Goal: Task Accomplishment & Management: Manage account settings

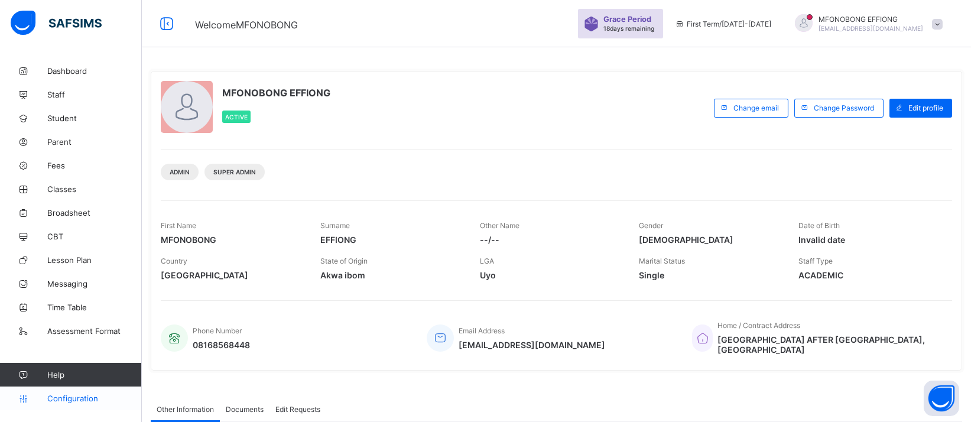
click at [58, 386] on link "Configuration" at bounding box center [70, 398] width 141 height 24
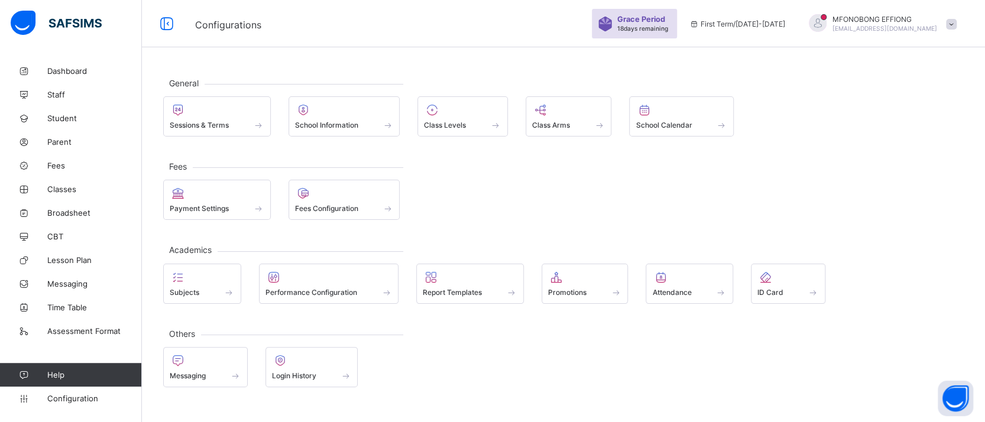
click at [219, 142] on div "General Sessions & Terms School Information Class Levels Class Arms School Cale…" at bounding box center [563, 232] width 843 height 346
click at [220, 132] on div "Sessions & Terms" at bounding box center [217, 116] width 108 height 40
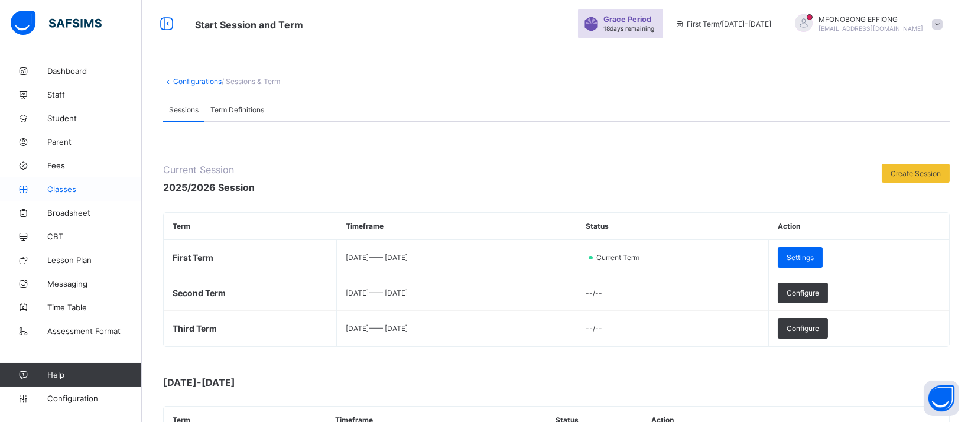
click at [59, 194] on link "Classes" at bounding box center [71, 189] width 142 height 24
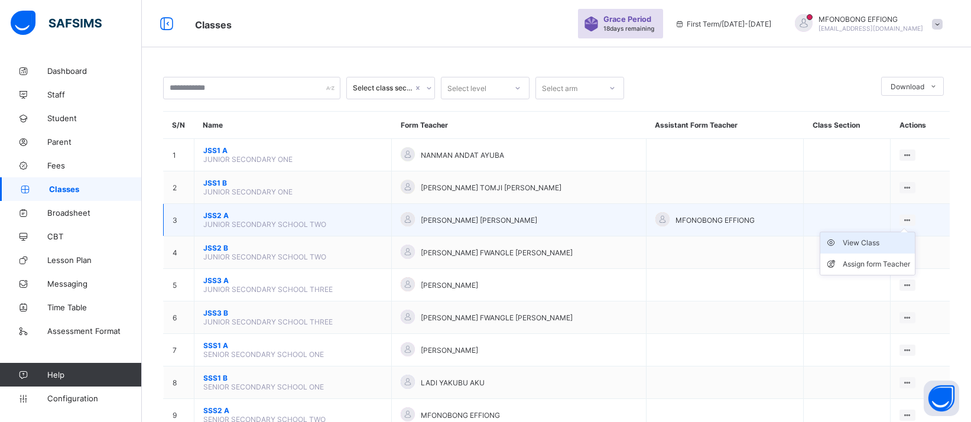
click at [889, 241] on div "View Class" at bounding box center [876, 243] width 67 height 12
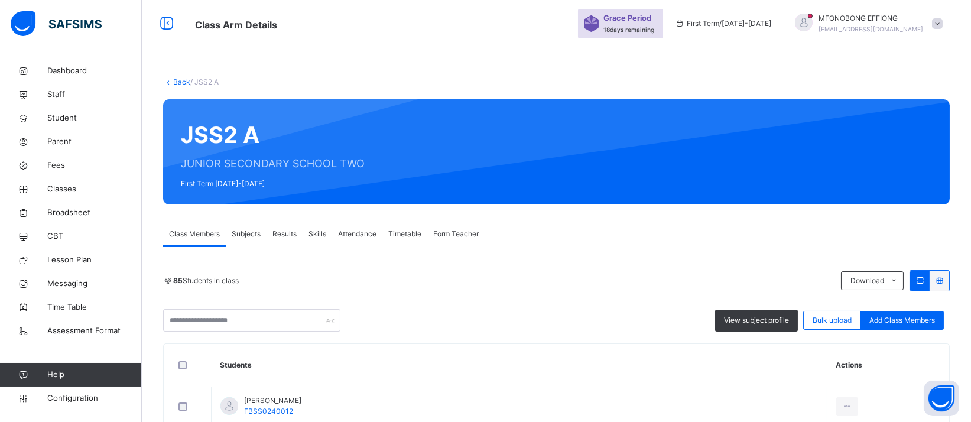
click at [176, 79] on link "Back" at bounding box center [181, 81] width 17 height 9
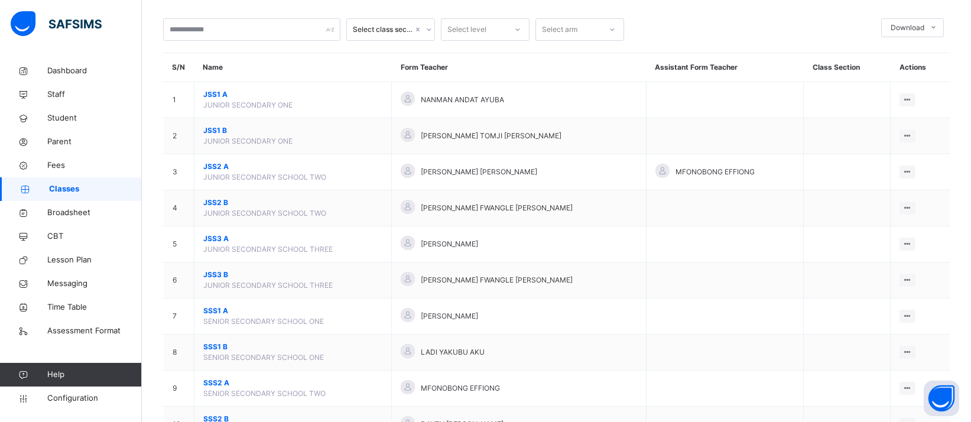
scroll to position [92, 0]
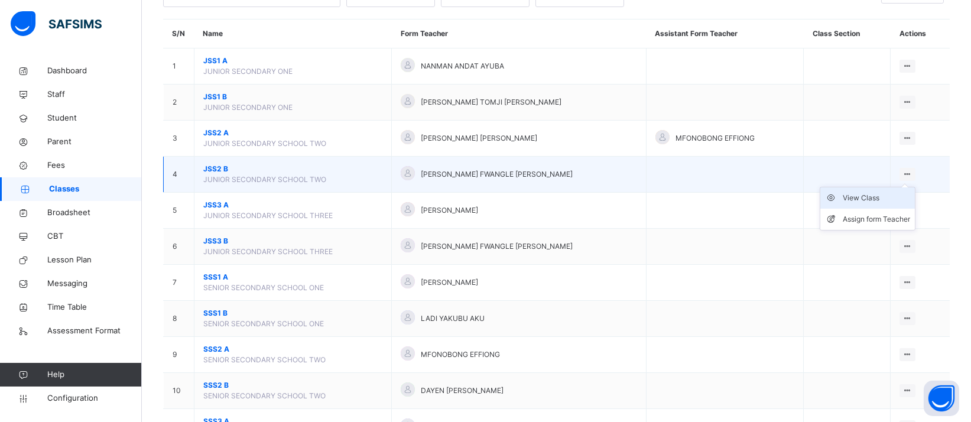
click at [875, 197] on div "View Class" at bounding box center [876, 198] width 67 height 12
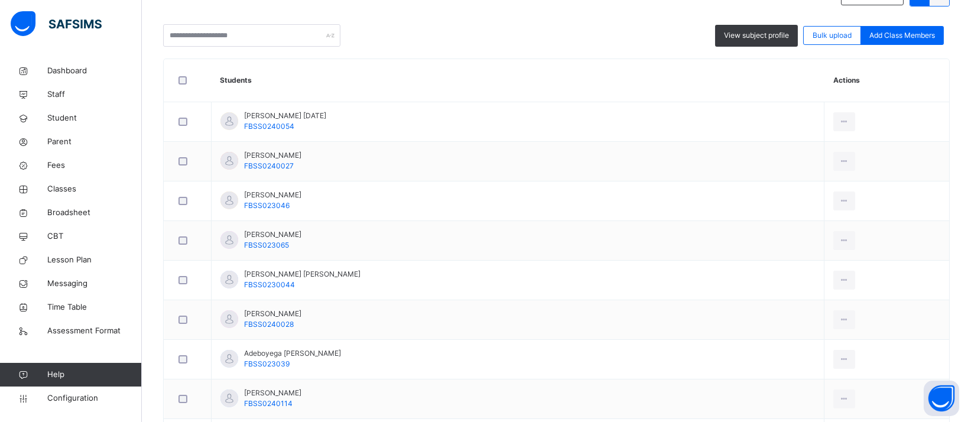
scroll to position [63, 0]
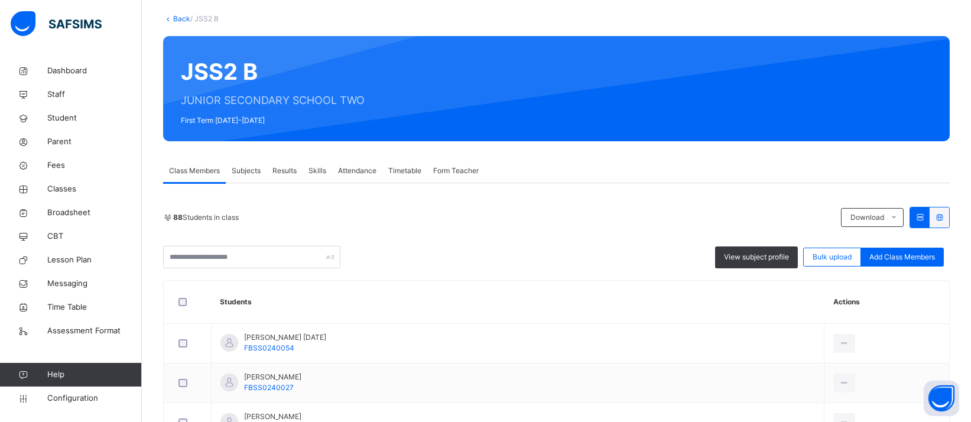
click at [180, 20] on link "Back" at bounding box center [181, 18] width 17 height 9
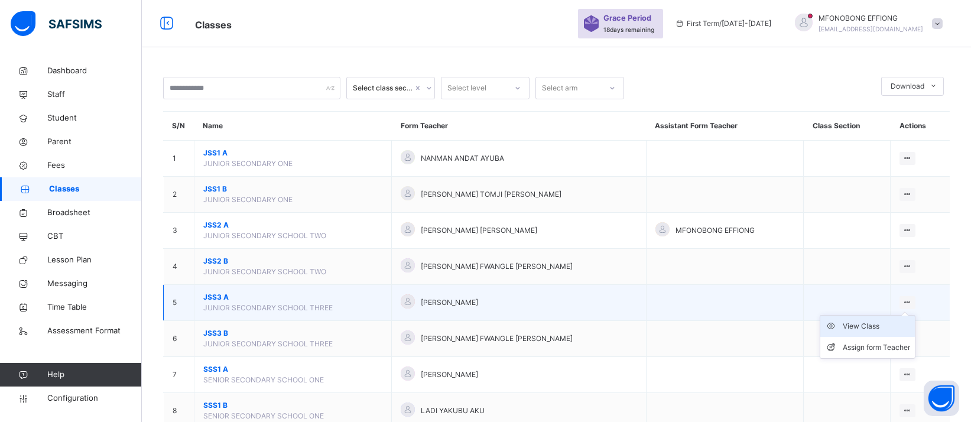
click at [887, 321] on div "View Class" at bounding box center [876, 326] width 67 height 12
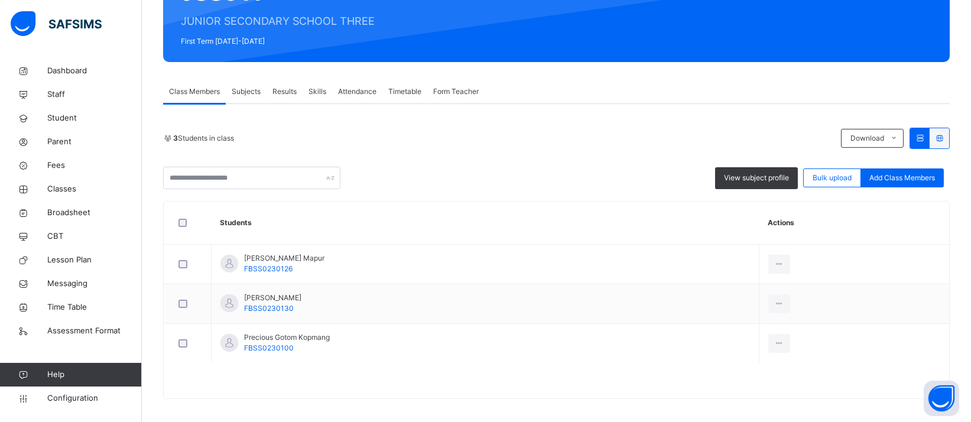
scroll to position [148, 0]
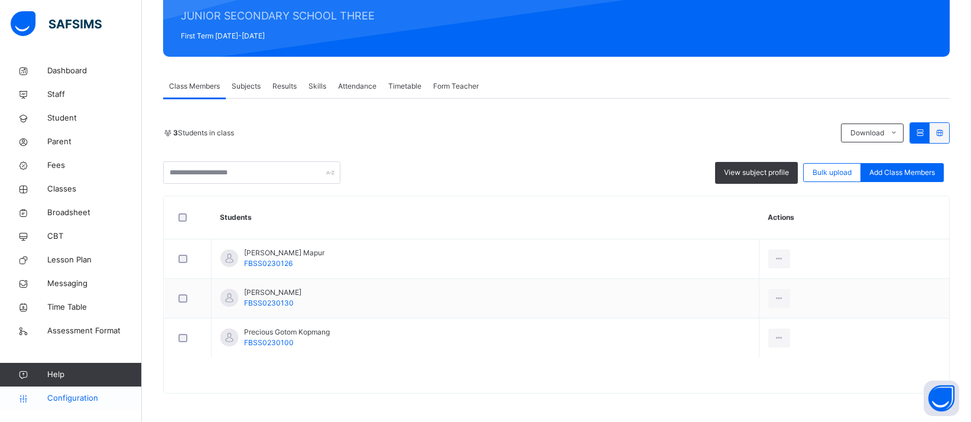
click at [89, 386] on span "Configuration" at bounding box center [94, 398] width 94 height 12
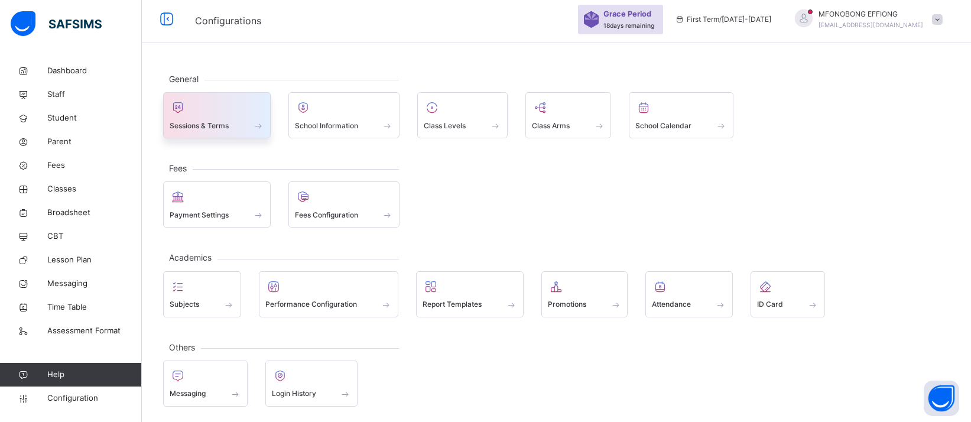
click at [216, 125] on span "Sessions & Terms" at bounding box center [199, 126] width 59 height 11
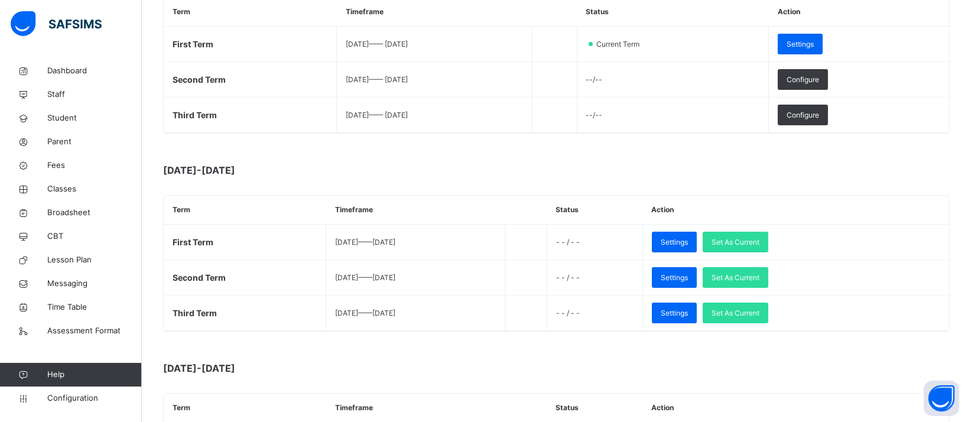
scroll to position [228, 0]
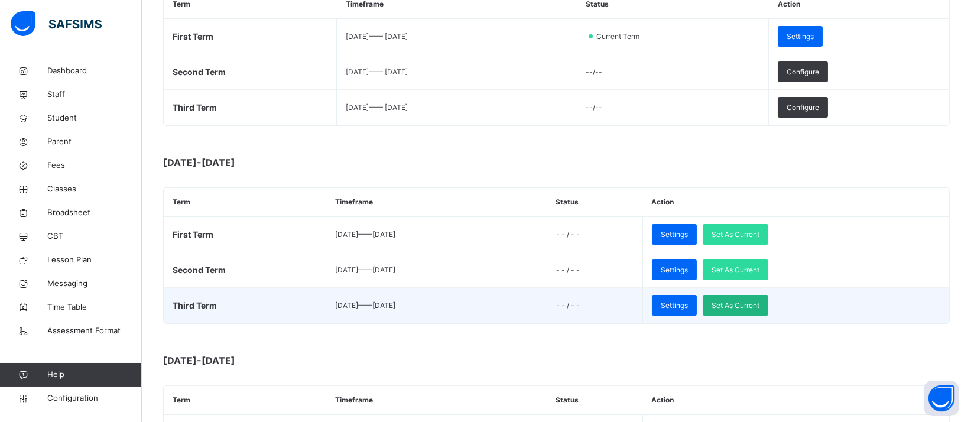
click at [759, 306] on span "Set As Current" at bounding box center [736, 305] width 48 height 11
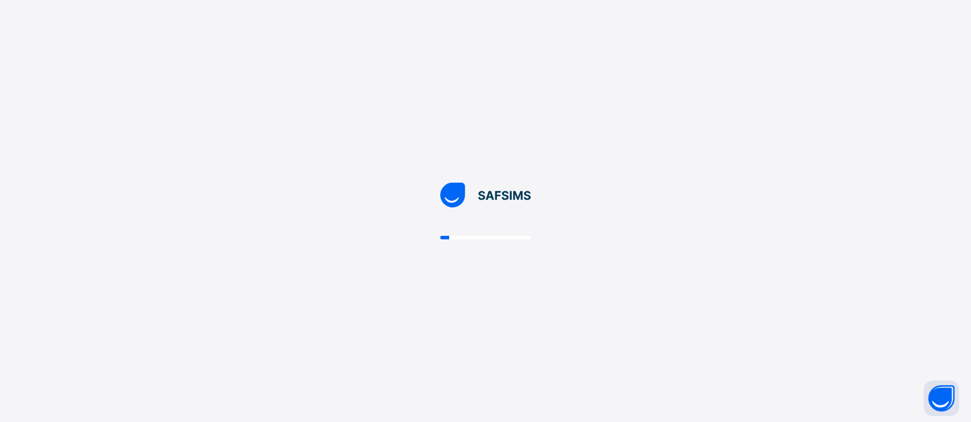
scroll to position [0, 0]
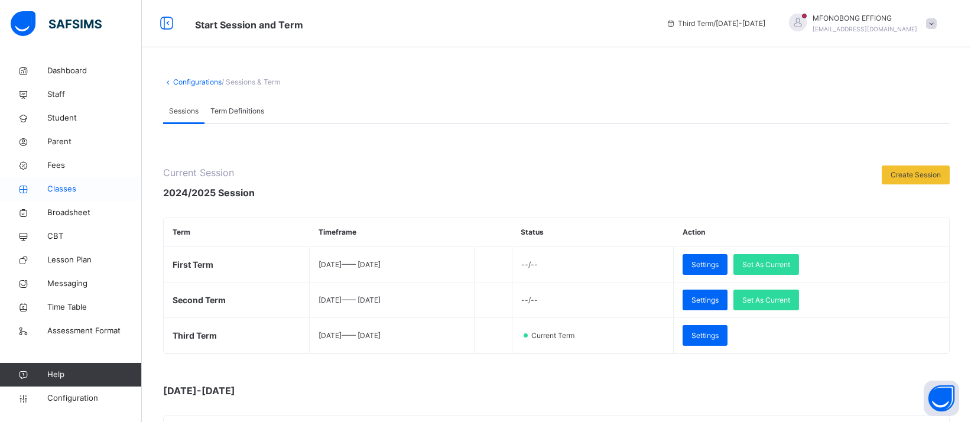
click at [88, 190] on span "Classes" at bounding box center [94, 189] width 95 height 12
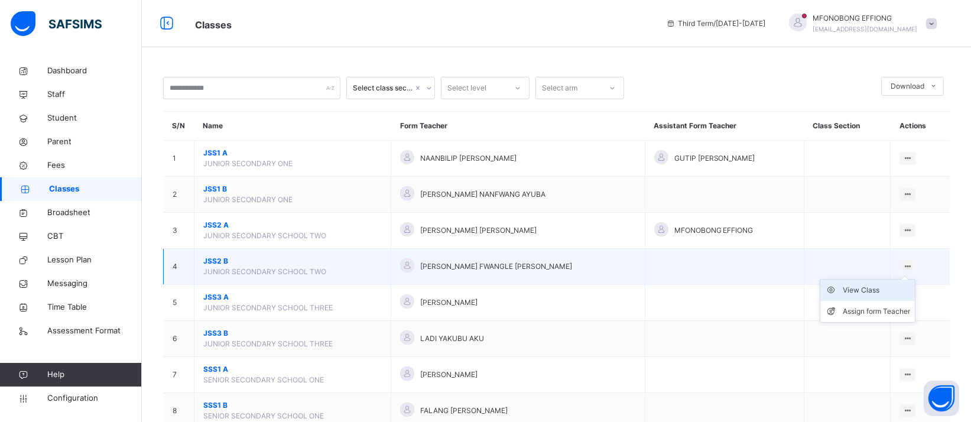
click at [888, 285] on div "View Class" at bounding box center [876, 290] width 67 height 12
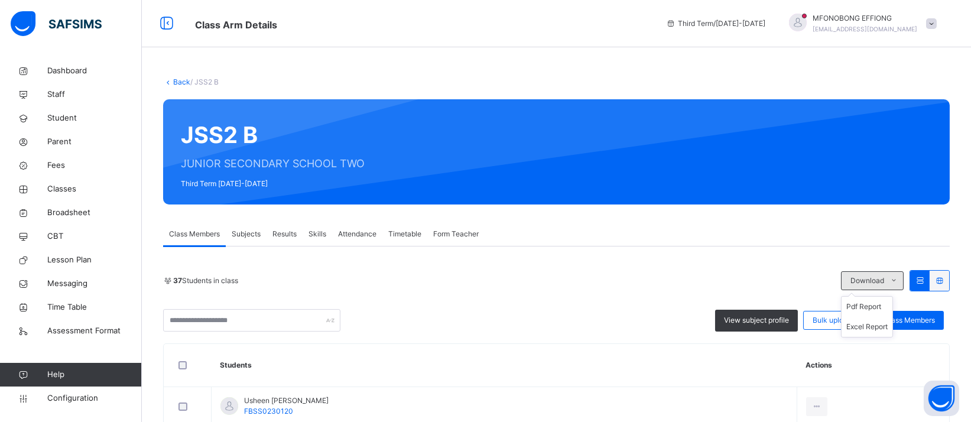
click at [898, 281] on icon at bounding box center [893, 280] width 9 height 9
click at [889, 326] on li "Excel Report" at bounding box center [867, 327] width 51 height 20
click at [177, 81] on link "Back" at bounding box center [181, 81] width 17 height 9
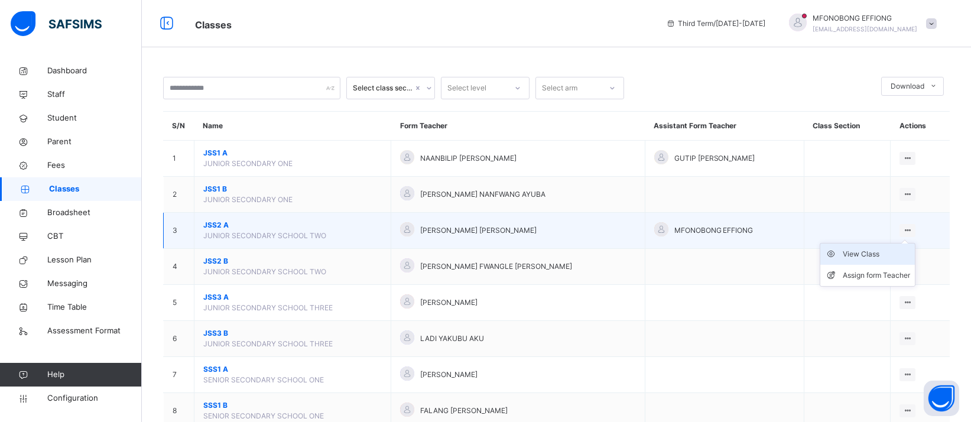
click at [871, 251] on div "View Class" at bounding box center [876, 254] width 67 height 12
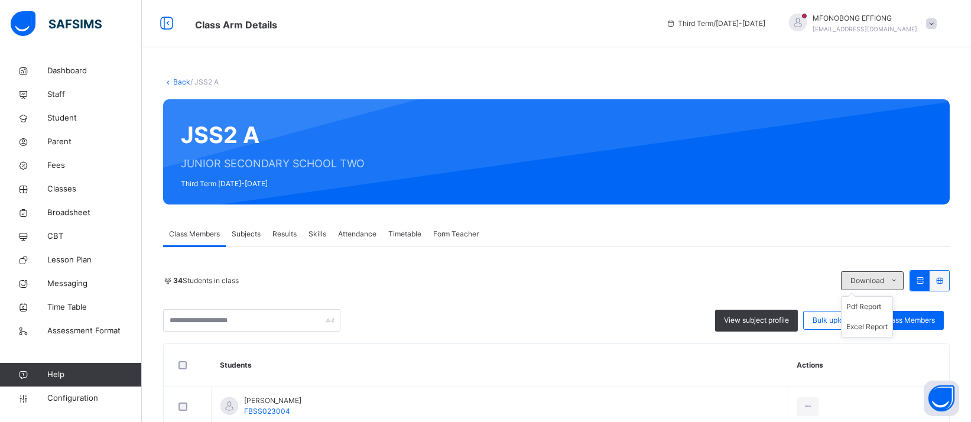
click at [903, 281] on span at bounding box center [893, 280] width 19 height 19
click at [889, 323] on li "Excel Report" at bounding box center [867, 327] width 51 height 20
click at [177, 79] on link "Back" at bounding box center [181, 81] width 17 height 9
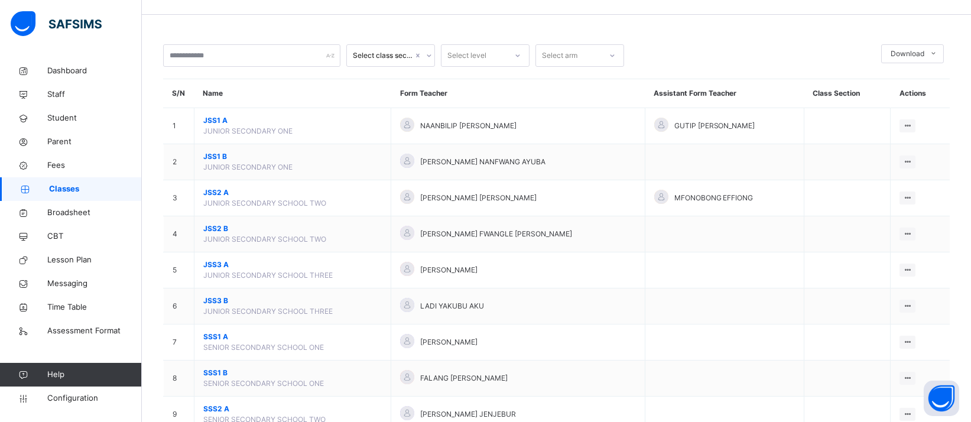
scroll to position [33, 0]
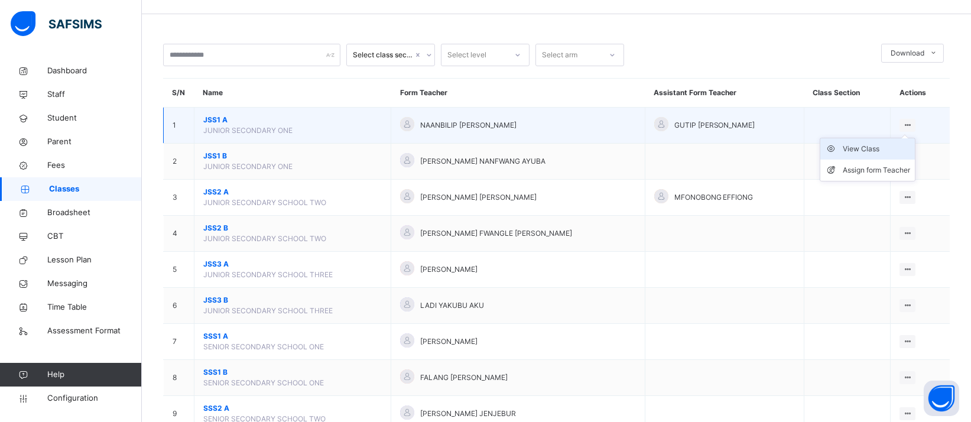
click at [879, 149] on div "View Class" at bounding box center [876, 149] width 67 height 12
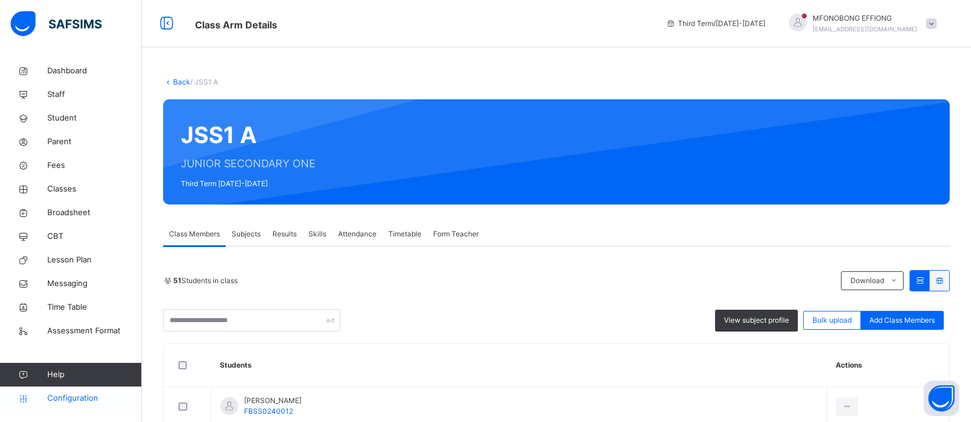
click at [77, 386] on span "Configuration" at bounding box center [94, 398] width 94 height 12
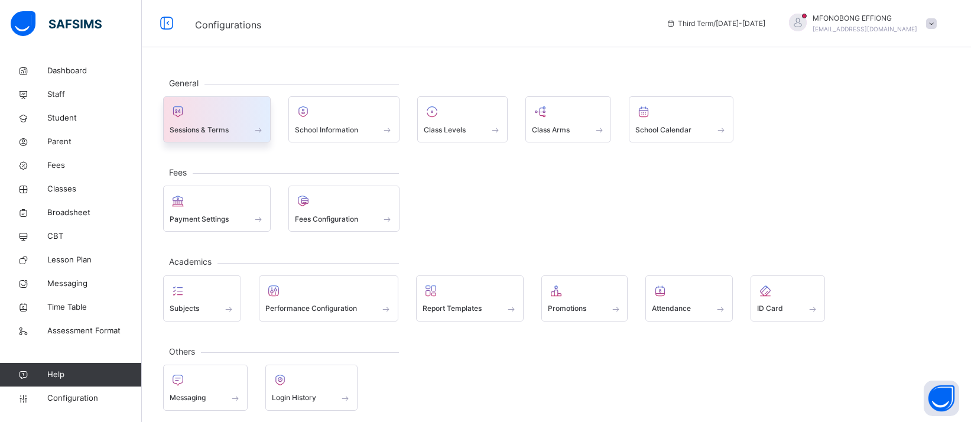
click at [235, 122] on span at bounding box center [217, 122] width 95 height 3
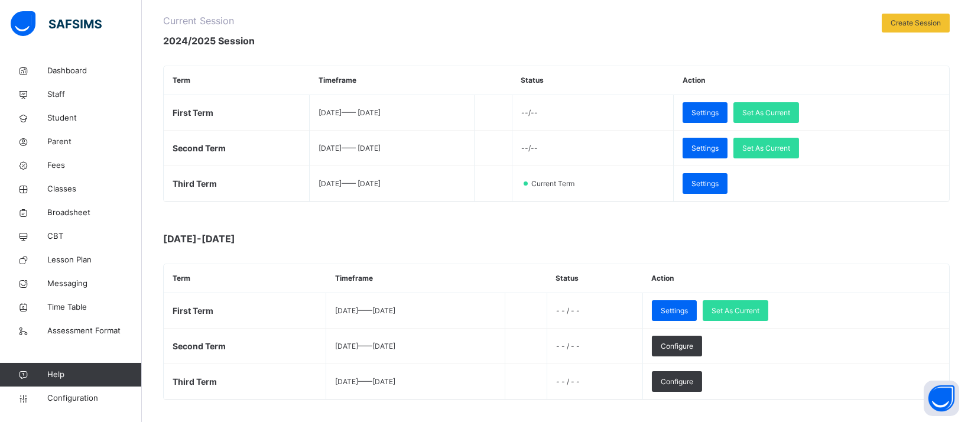
scroll to position [209, 0]
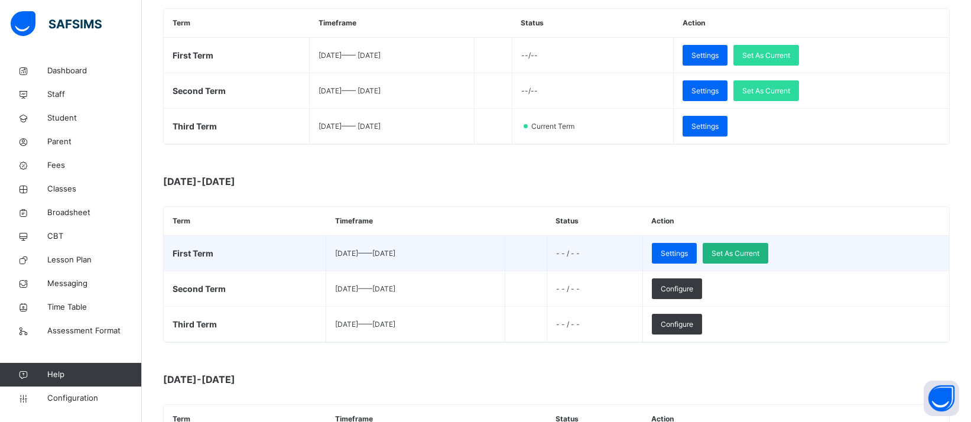
click at [768, 244] on div "Set As Current" at bounding box center [736, 253] width 66 height 21
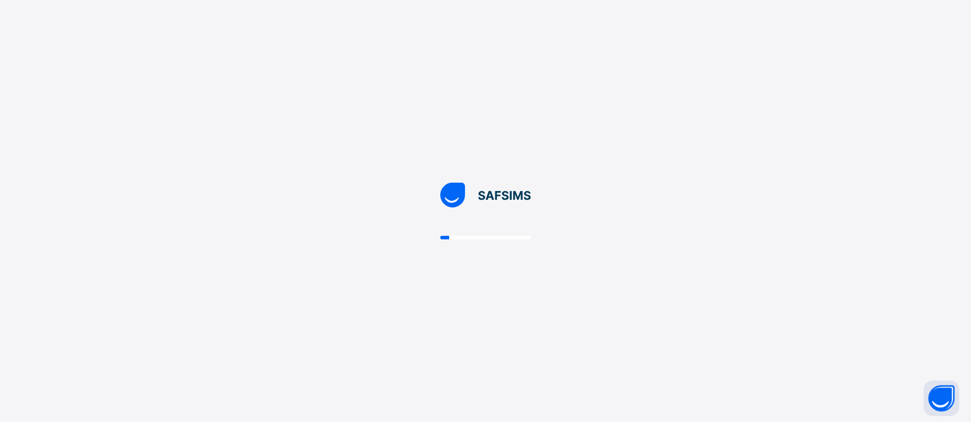
scroll to position [0, 0]
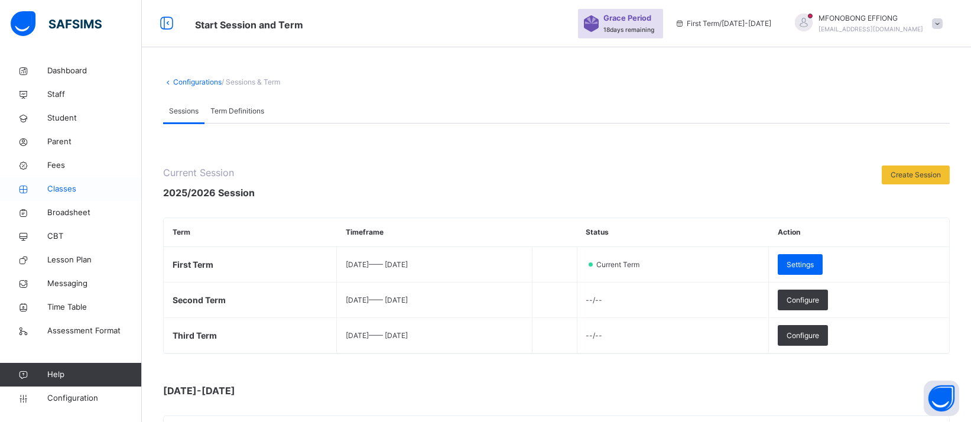
click at [77, 188] on span "Classes" at bounding box center [94, 189] width 95 height 12
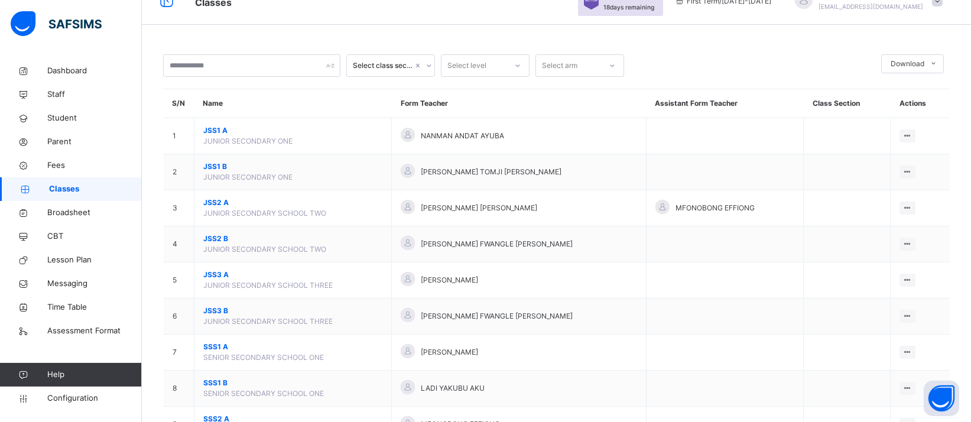
scroll to position [20, 0]
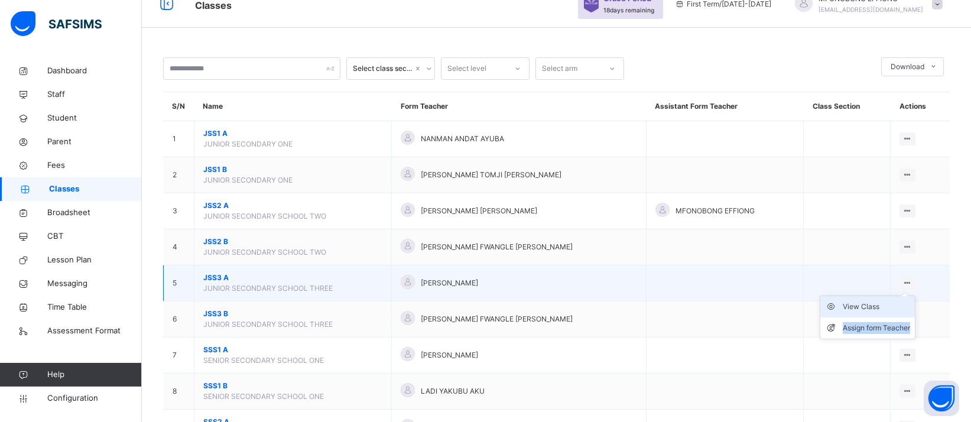
drag, startPoint x: 901, startPoint y: 299, endPoint x: 896, endPoint y: 309, distance: 11.1
click at [896, 309] on ul "View Class Assign form Teacher" at bounding box center [868, 317] width 96 height 44
click at [896, 308] on div "View Class" at bounding box center [876, 307] width 67 height 12
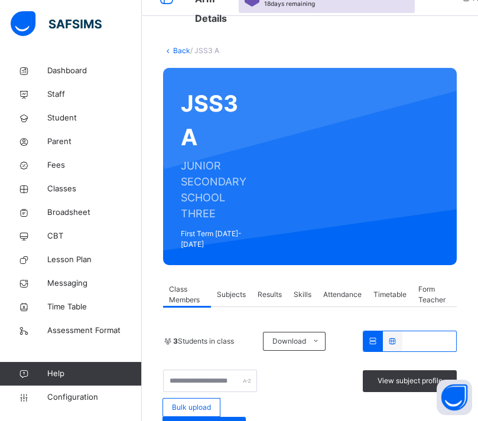
scroll to position [30, 0]
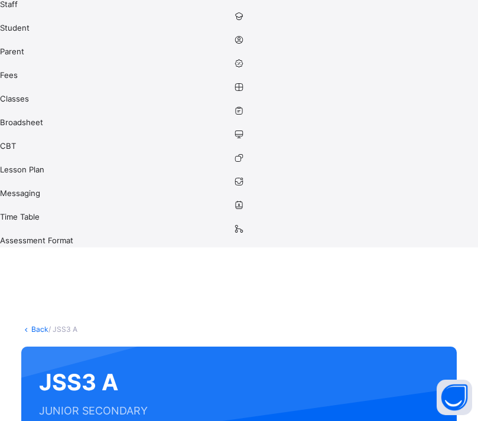
scroll to position [160, 0]
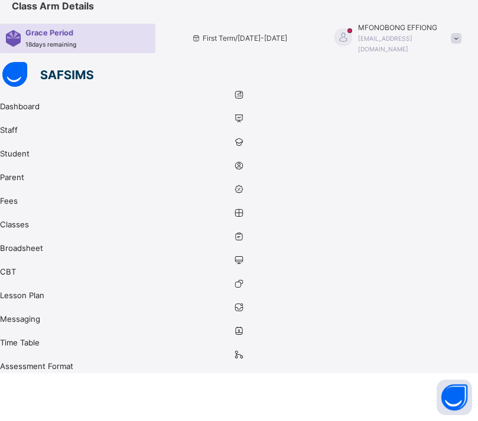
scroll to position [23, 0]
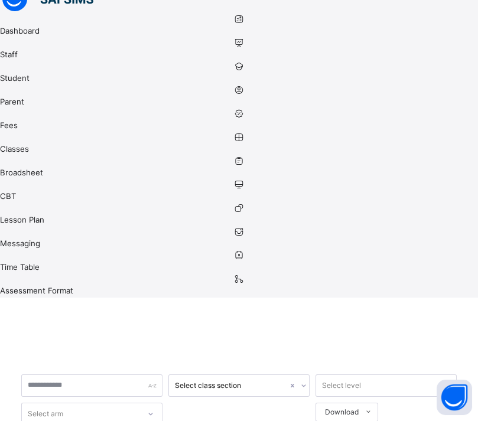
scroll to position [100, 0]
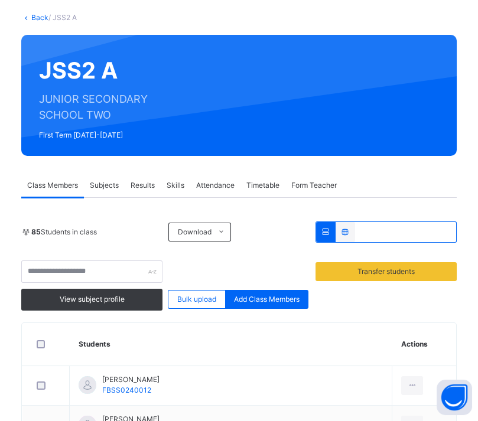
scroll to position [257, 0]
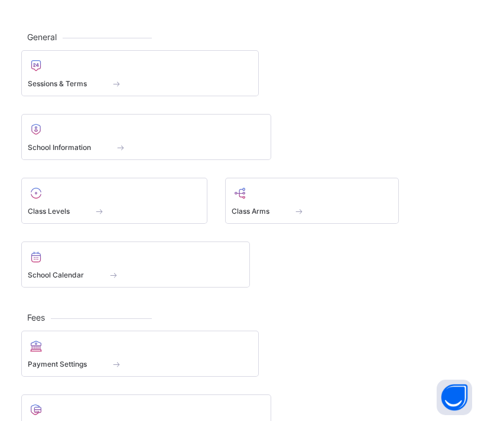
scroll to position [448, 0]
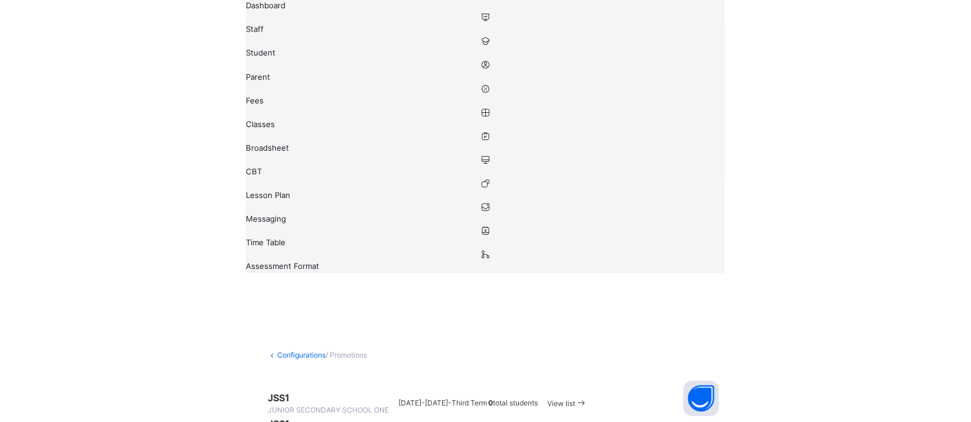
scroll to position [129, 0]
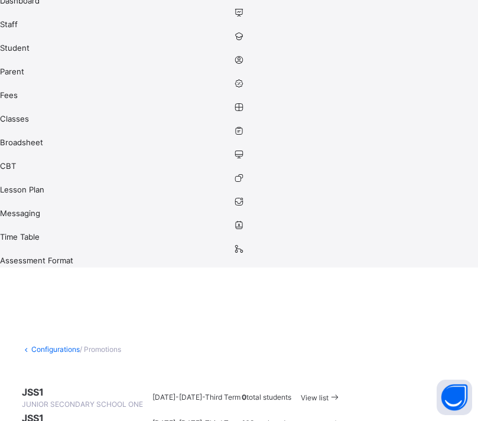
drag, startPoint x: 332, startPoint y: 151, endPoint x: 154, endPoint y: 371, distance: 282.4
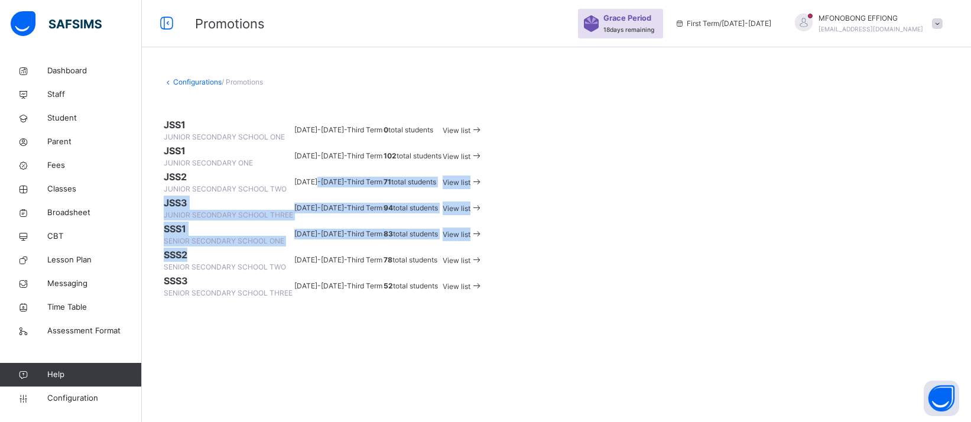
click at [483, 174] on td "View list" at bounding box center [462, 182] width 41 height 26
click at [470, 178] on span "View list" at bounding box center [457, 182] width 28 height 9
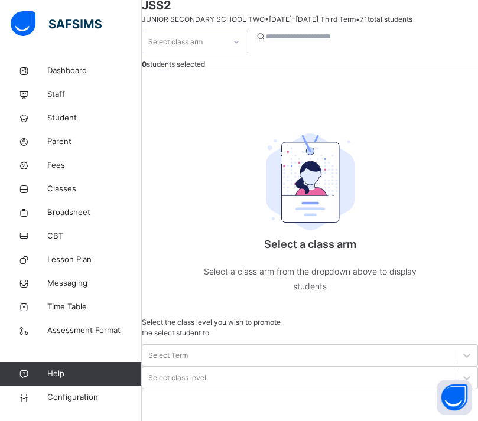
scroll to position [93, 0]
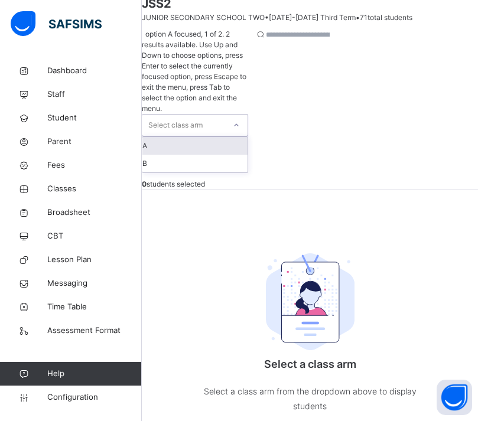
click at [246, 116] on div at bounding box center [236, 125] width 20 height 19
click at [223, 137] on div "A" at bounding box center [194, 146] width 105 height 18
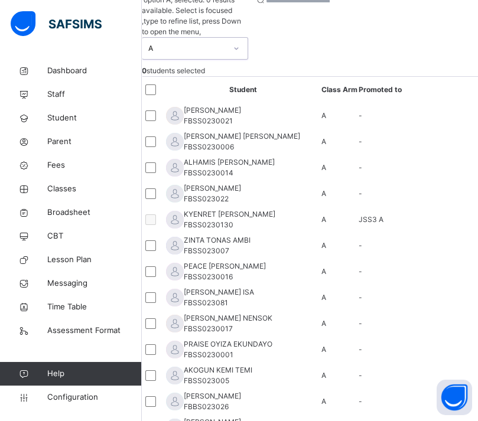
scroll to position [0, 0]
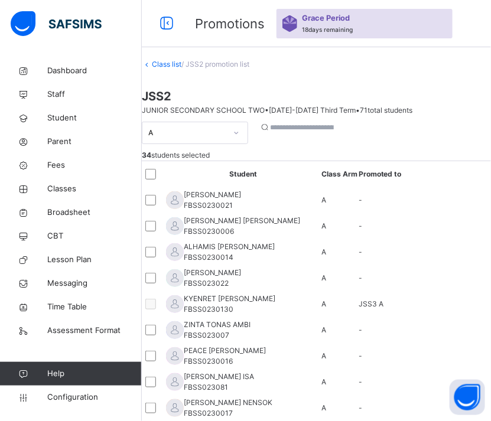
click at [73, 386] on span "Configuration" at bounding box center [94, 398] width 94 height 12
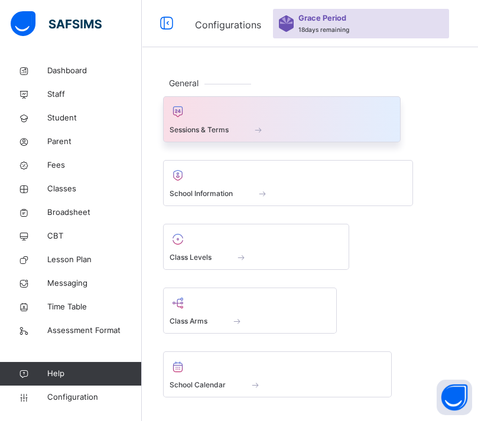
click at [261, 118] on div at bounding box center [282, 112] width 225 height 18
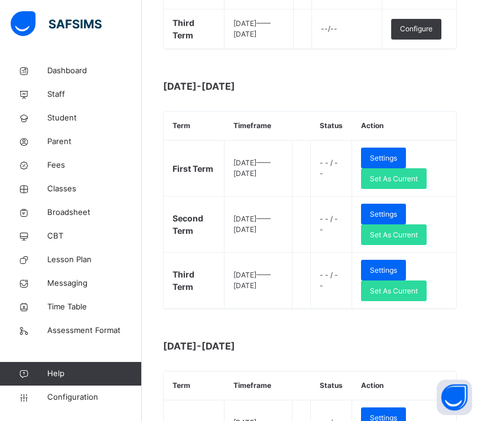
scroll to position [327, 0]
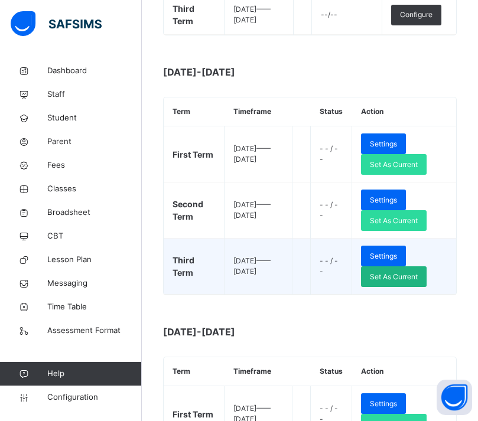
click at [412, 274] on span "Set As Current" at bounding box center [394, 277] width 48 height 11
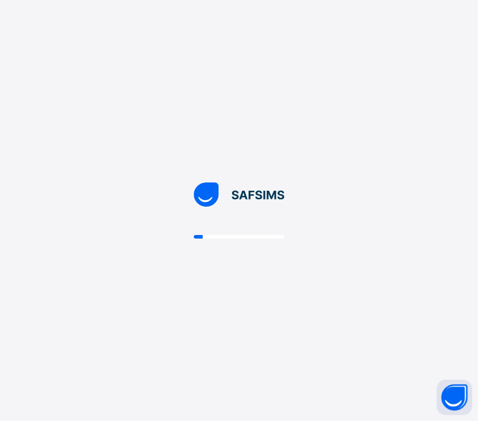
scroll to position [0, 0]
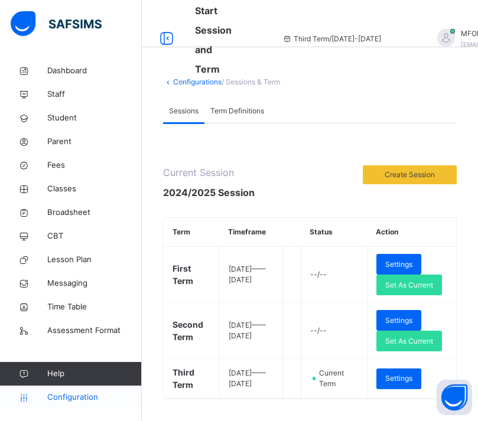
click at [86, 386] on span "Configuration" at bounding box center [94, 398] width 94 height 12
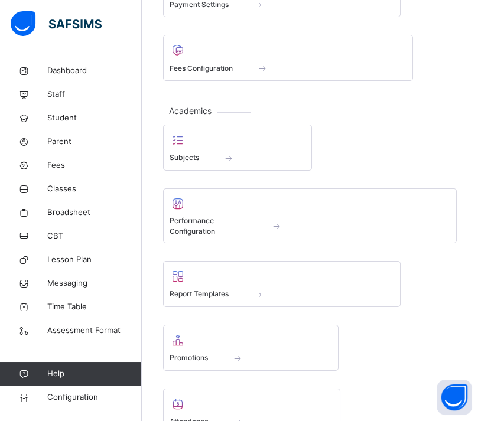
scroll to position [492, 0]
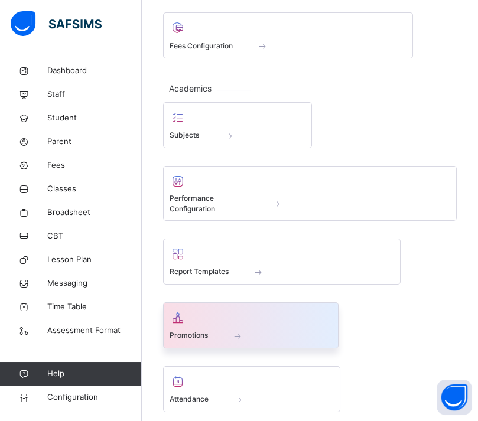
click at [301, 304] on div "Promotions" at bounding box center [251, 326] width 176 height 46
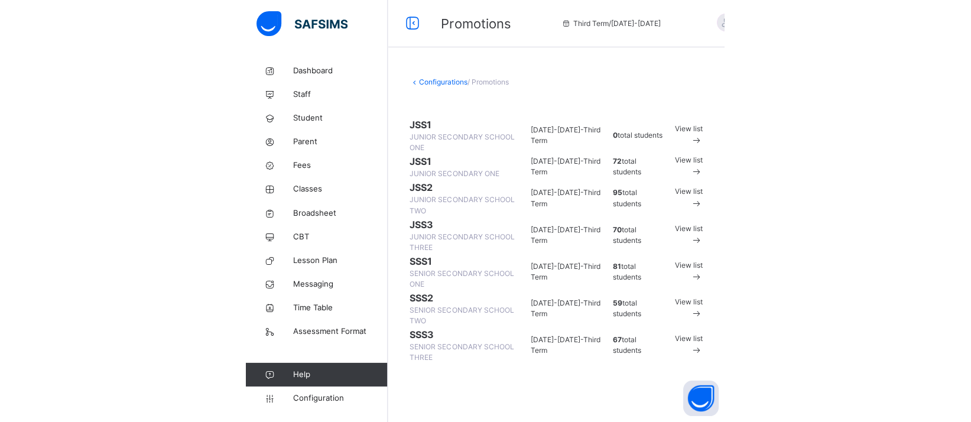
scroll to position [51, 0]
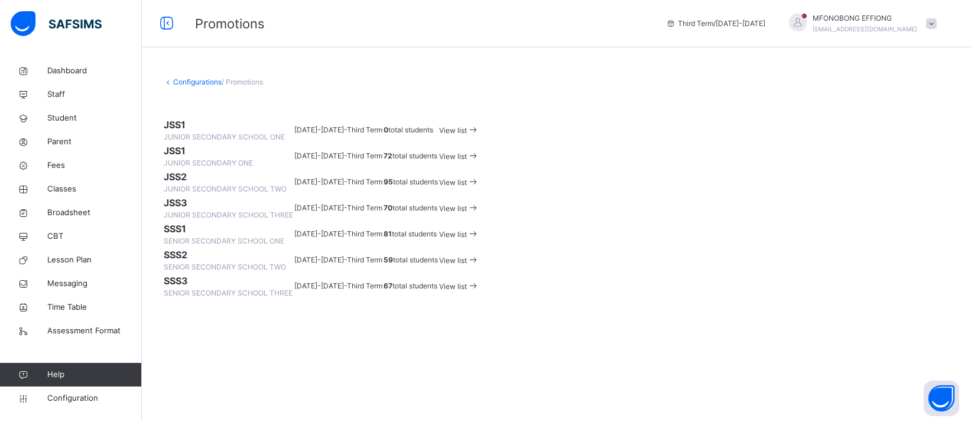
click at [467, 180] on span "View list" at bounding box center [453, 182] width 28 height 9
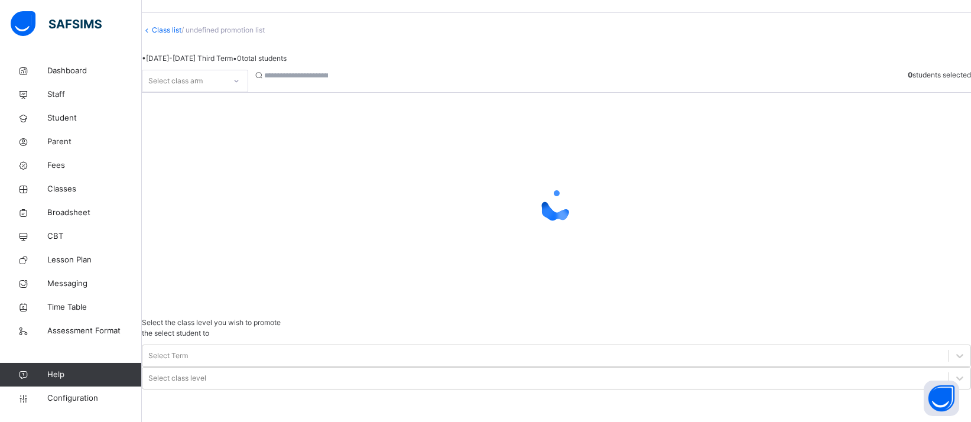
scroll to position [80, 0]
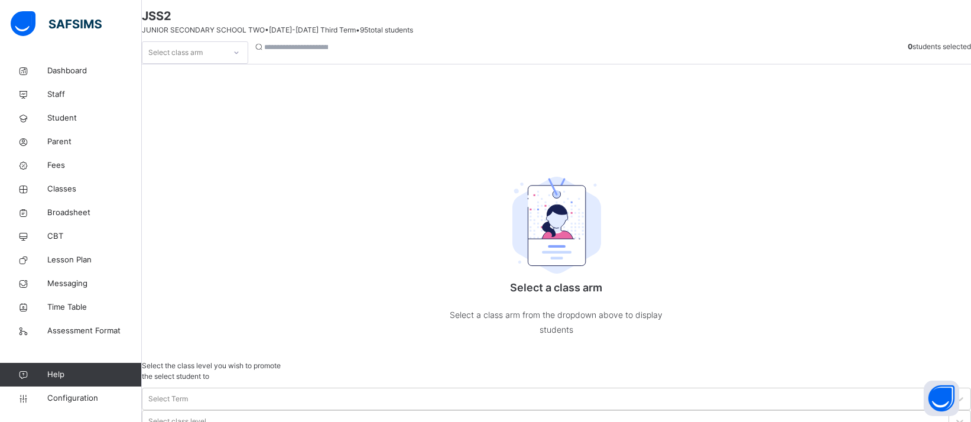
click at [240, 59] on icon at bounding box center [236, 53] width 7 height 12
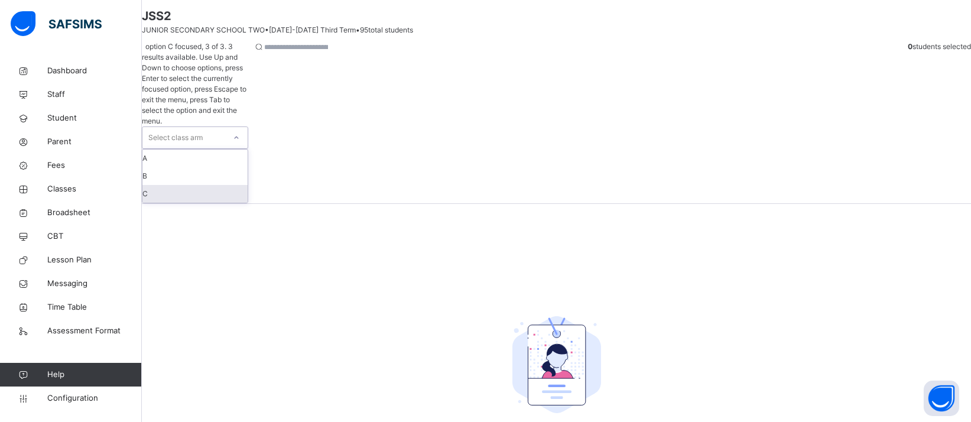
click at [198, 185] on div "C" at bounding box center [194, 194] width 105 height 18
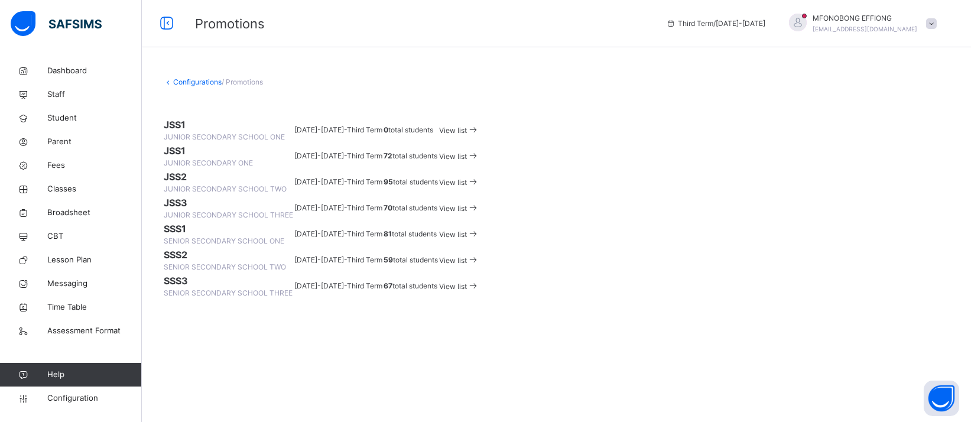
scroll to position [144, 0]
click at [93, 386] on span "Configuration" at bounding box center [94, 398] width 94 height 12
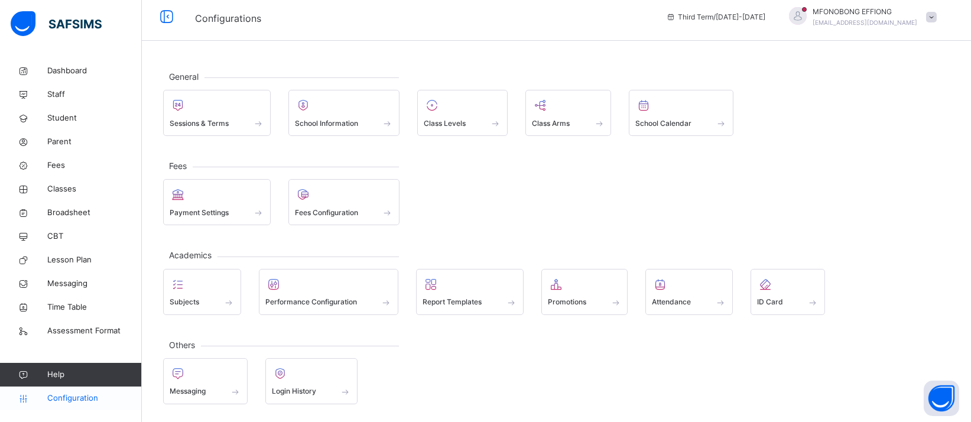
scroll to position [4, 0]
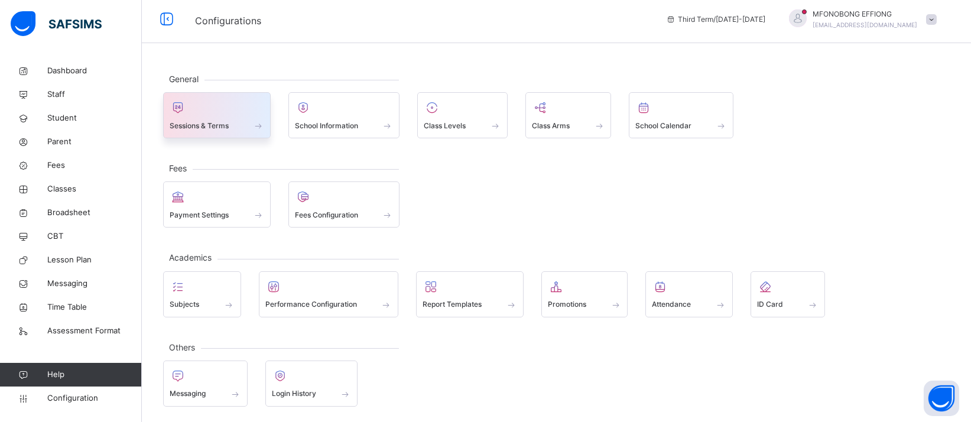
click at [230, 127] on div "Sessions & Terms" at bounding box center [217, 125] width 95 height 12
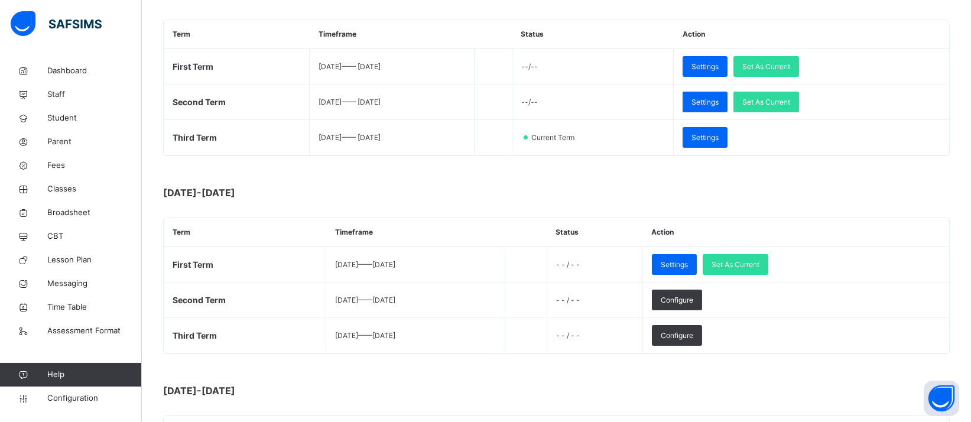
scroll to position [200, 0]
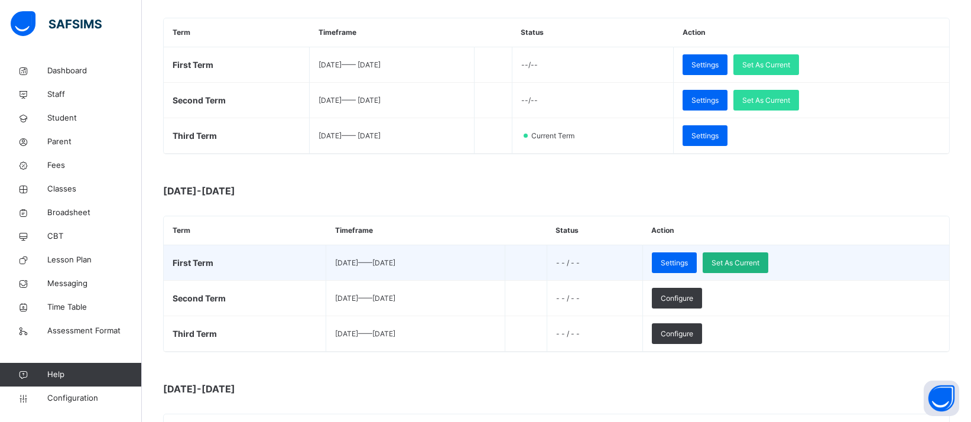
click at [764, 255] on div "Set As Current" at bounding box center [736, 262] width 66 height 21
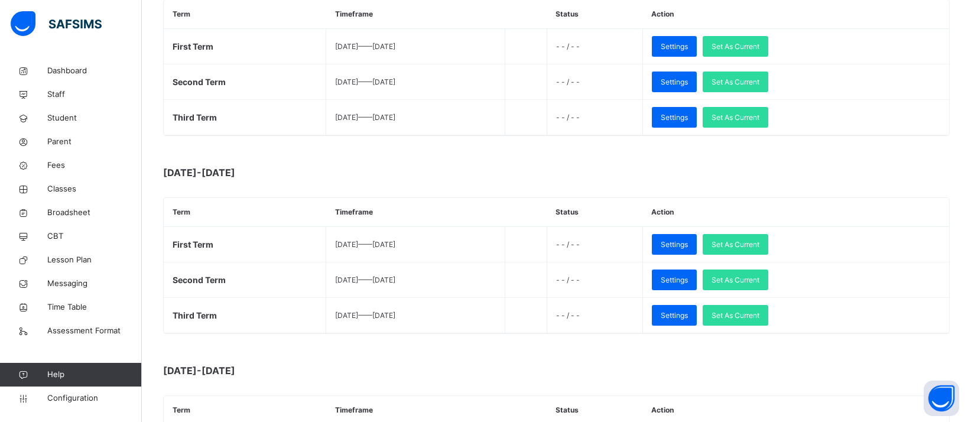
scroll to position [417, 0]
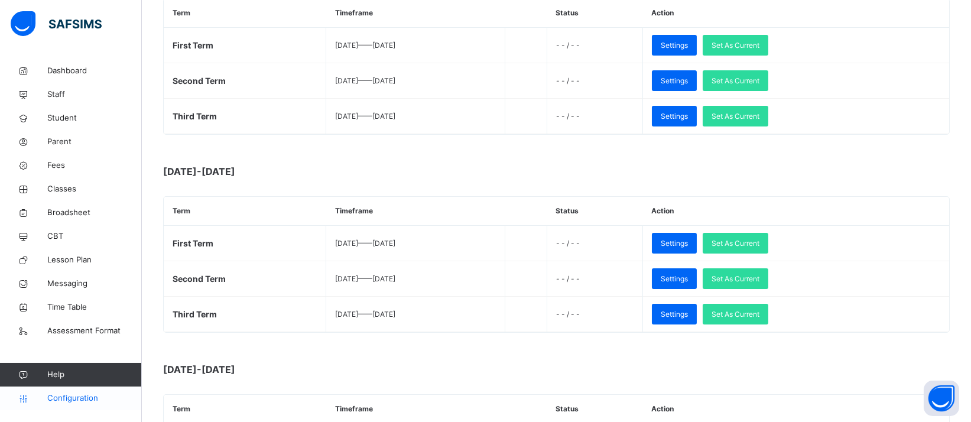
click at [65, 386] on span "Configuration" at bounding box center [94, 398] width 94 height 12
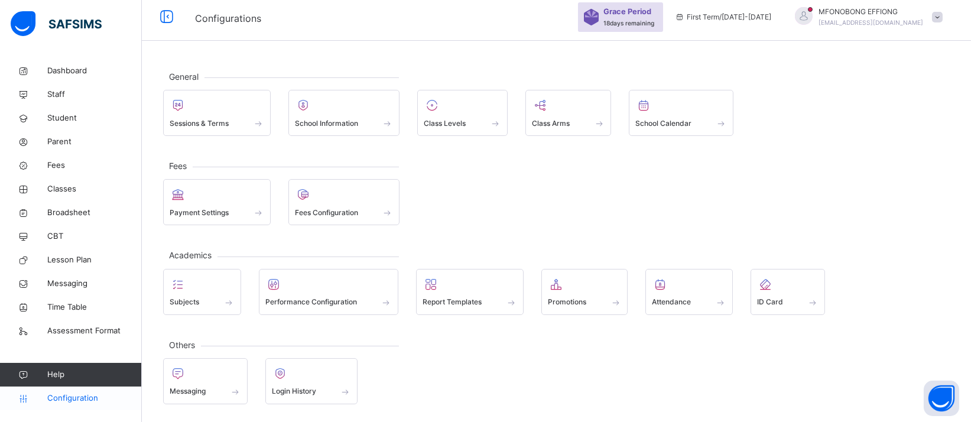
scroll to position [4, 0]
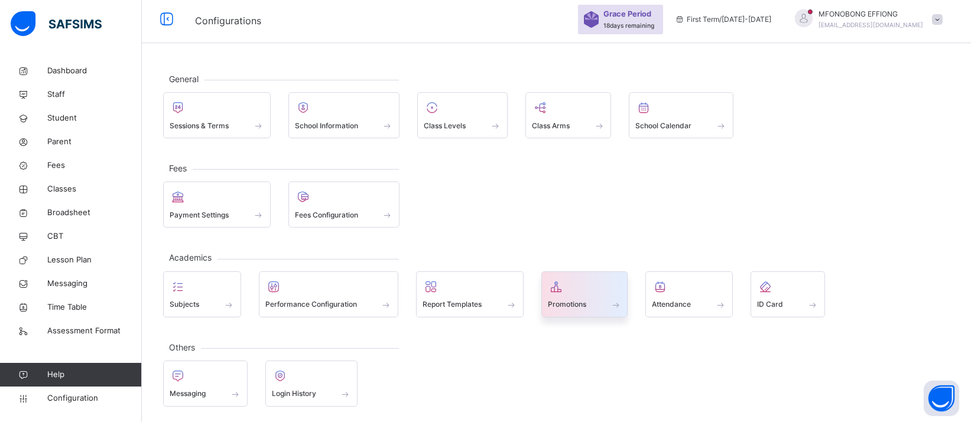
click at [612, 287] on div at bounding box center [585, 287] width 74 height 18
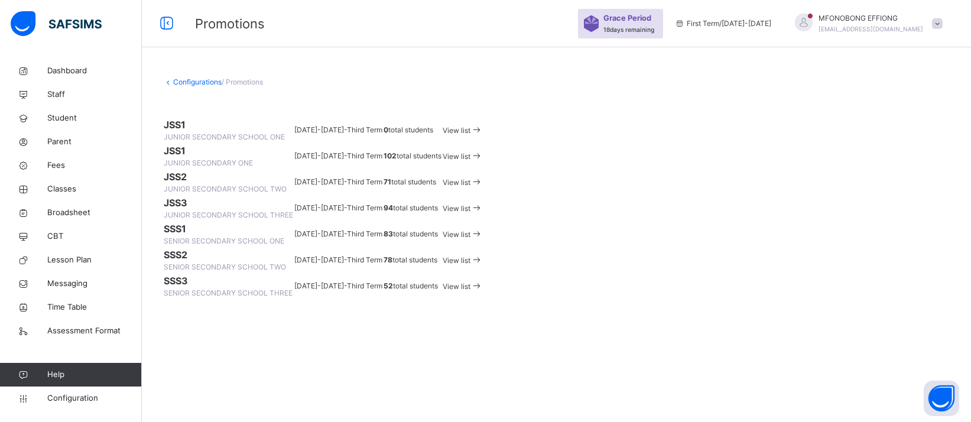
scroll to position [115, 0]
click at [483, 176] on icon at bounding box center [476, 181] width 12 height 11
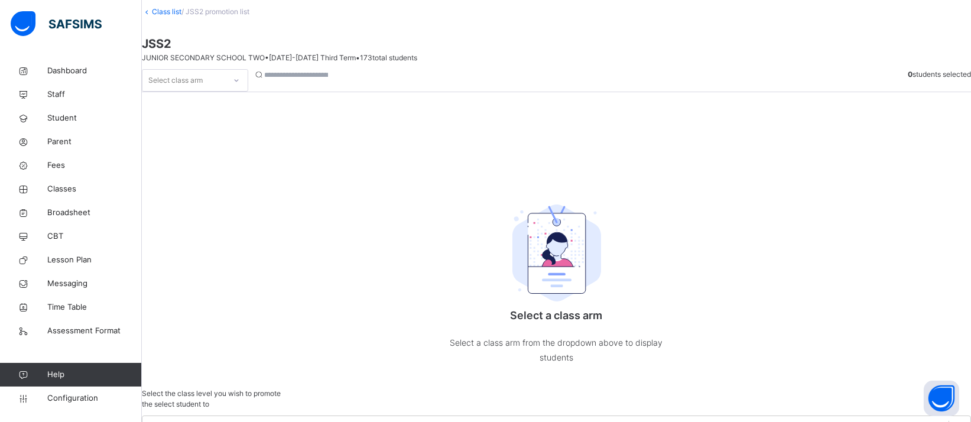
scroll to position [80, 0]
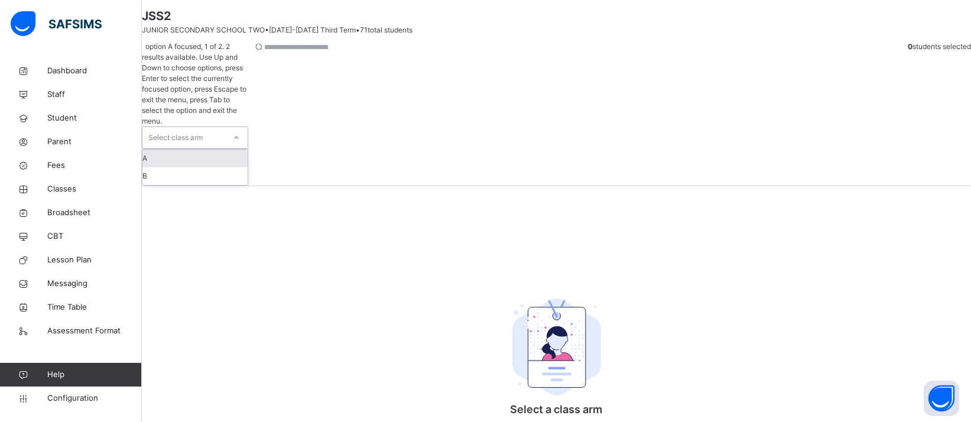
click at [225, 127] on div "Select class arm" at bounding box center [183, 137] width 83 height 21
click at [216, 150] on div "A" at bounding box center [194, 159] width 105 height 18
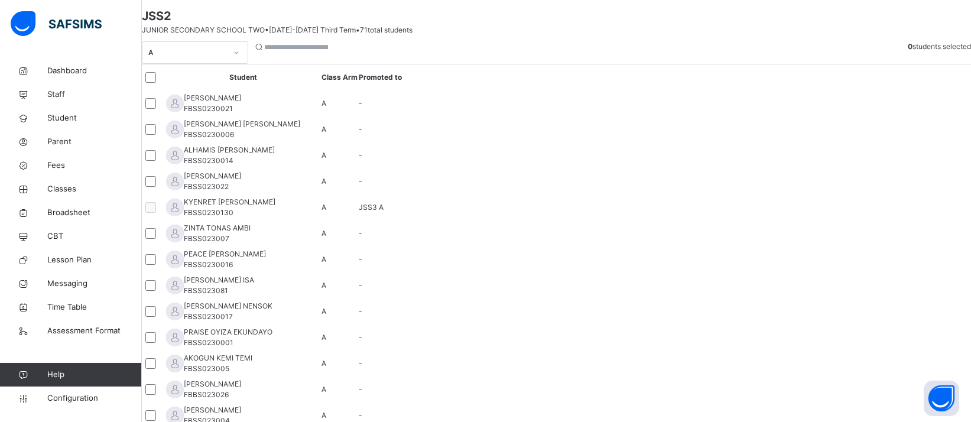
click at [165, 90] on div at bounding box center [153, 77] width 22 height 25
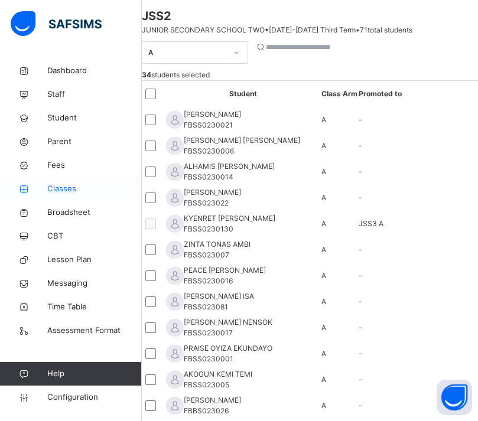
click at [74, 189] on span "Classes" at bounding box center [94, 189] width 95 height 12
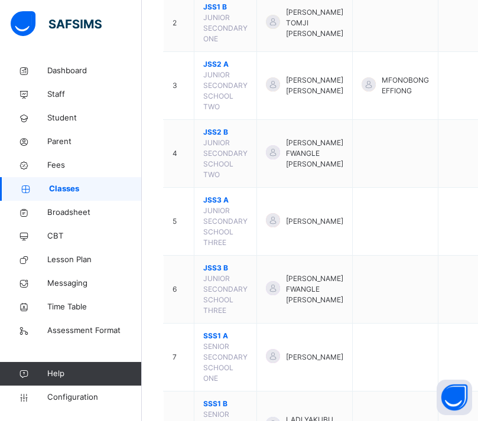
scroll to position [244, 0]
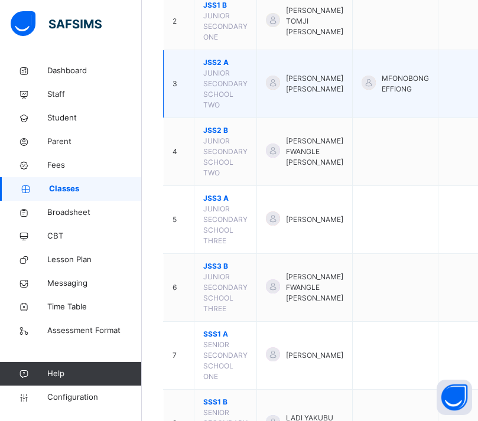
click at [449, 98] on td at bounding box center [460, 84] width 44 height 68
click at [438, 78] on td at bounding box center [460, 84] width 44 height 68
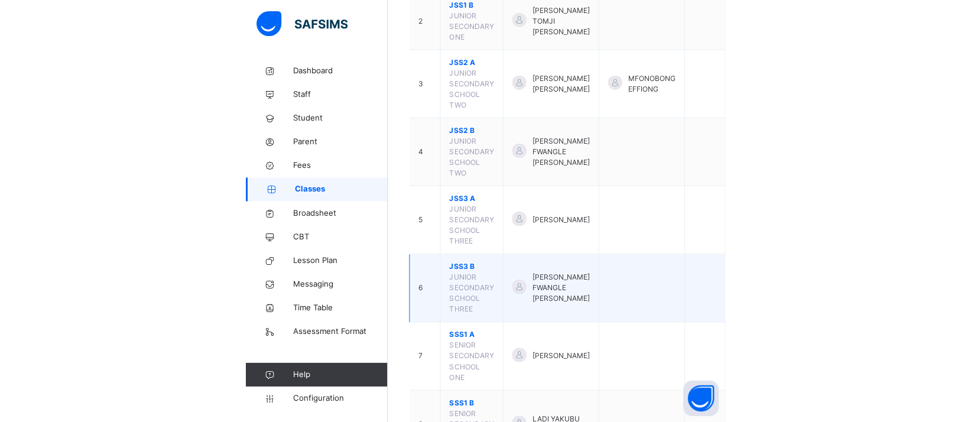
scroll to position [179, 0]
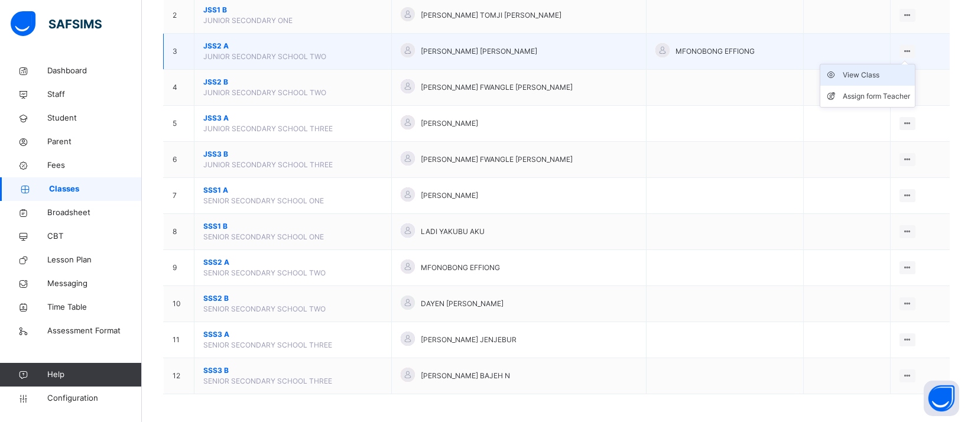
click at [871, 83] on li "View Class" at bounding box center [867, 74] width 95 height 21
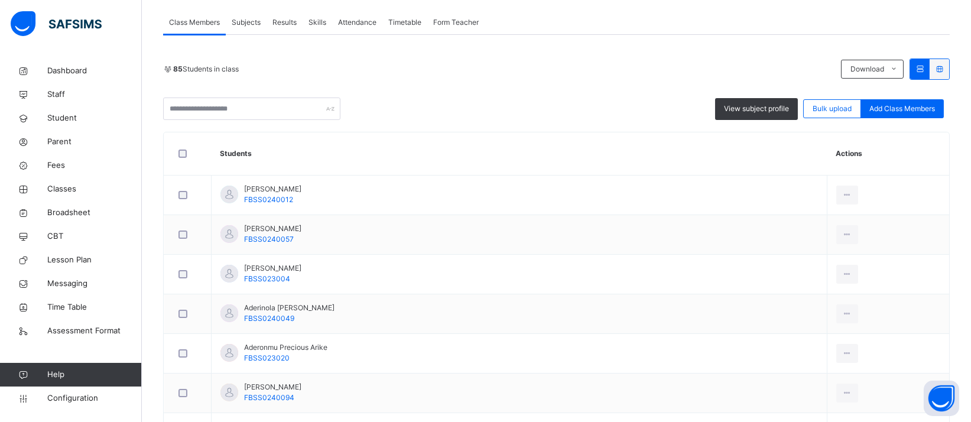
scroll to position [226, 0]
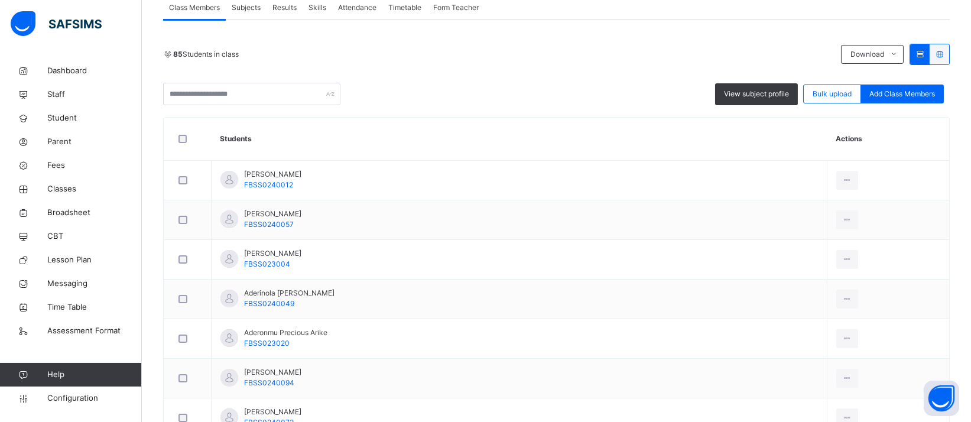
click at [653, 45] on div "85 Students in class Download Pdf Report Excel Report" at bounding box center [556, 54] width 787 height 21
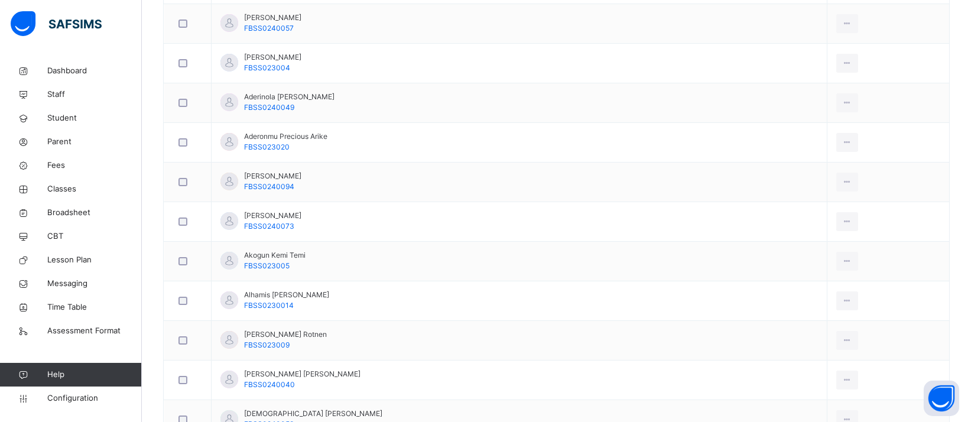
scroll to position [438, 0]
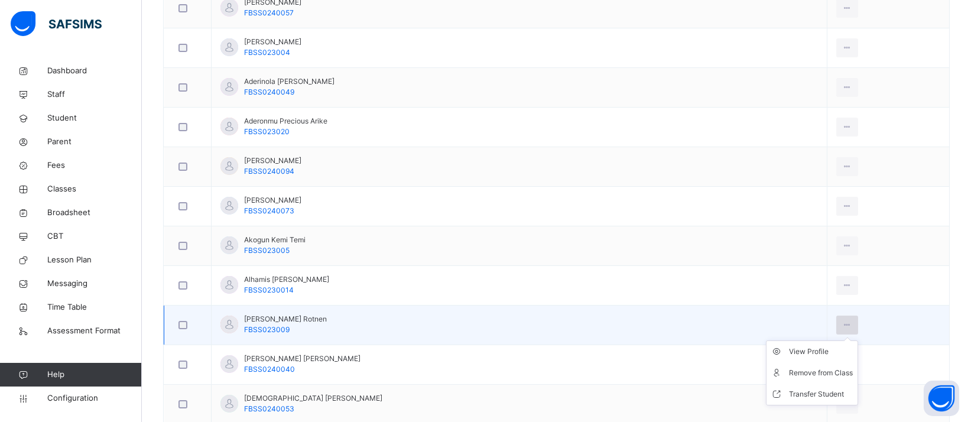
click at [836, 322] on div at bounding box center [847, 325] width 22 height 19
click at [789, 369] on div "Remove from Class" at bounding box center [821, 373] width 64 height 12
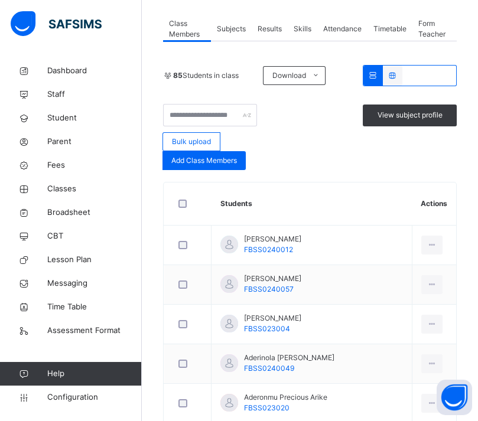
scroll to position [379, 0]
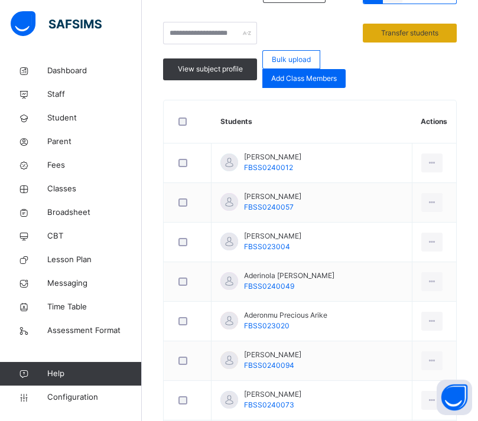
click at [403, 28] on span "Transfer students" at bounding box center [409, 33] width 57 height 11
drag, startPoint x: 168, startPoint y: 288, endPoint x: 290, endPoint y: 157, distance: 178.5
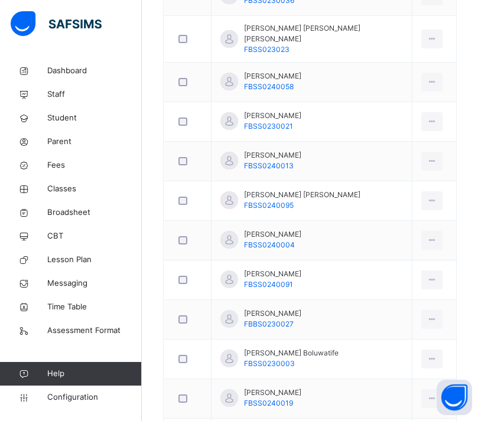
scroll to position [992, 0]
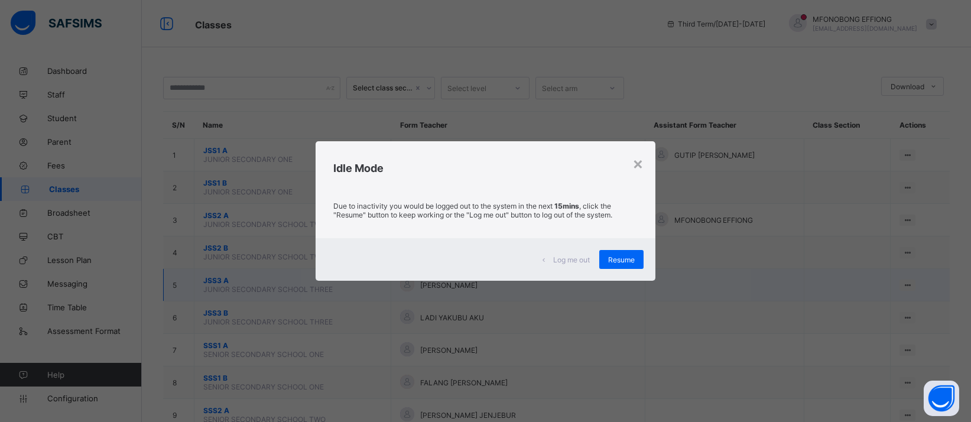
click at [642, 262] on div "Resume" at bounding box center [621, 259] width 44 height 19
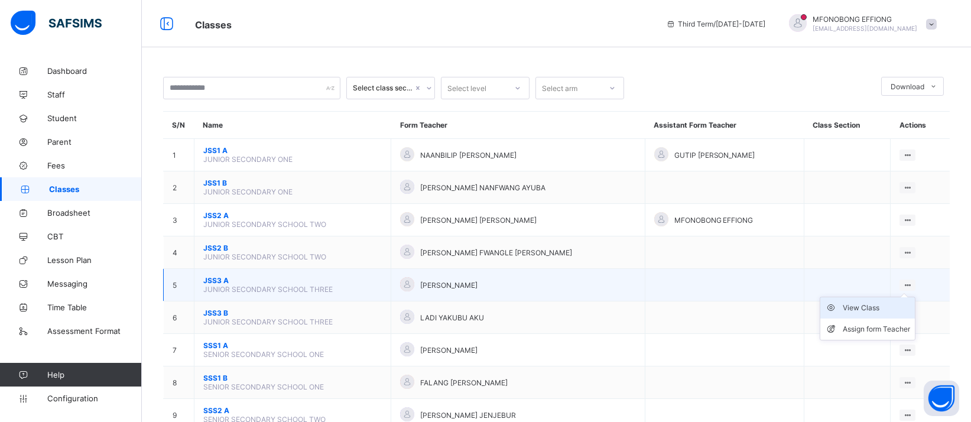
click at [874, 302] on div "View Class" at bounding box center [876, 308] width 67 height 12
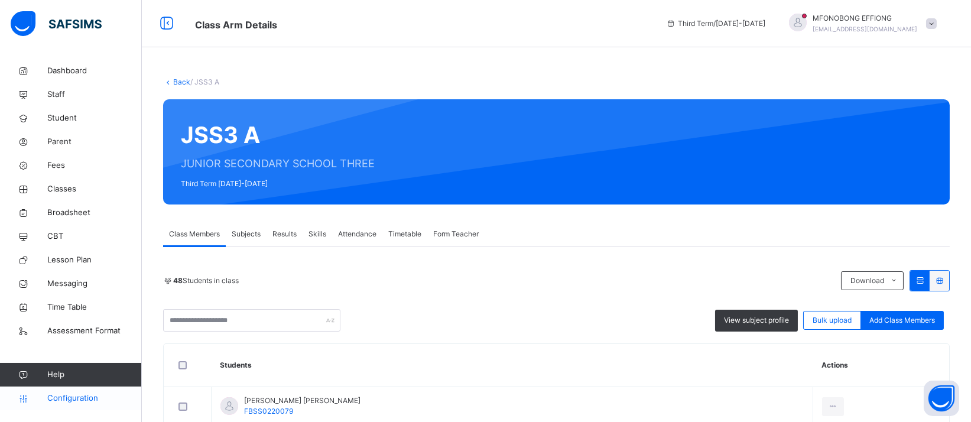
click at [65, 406] on link "Configuration" at bounding box center [70, 398] width 141 height 24
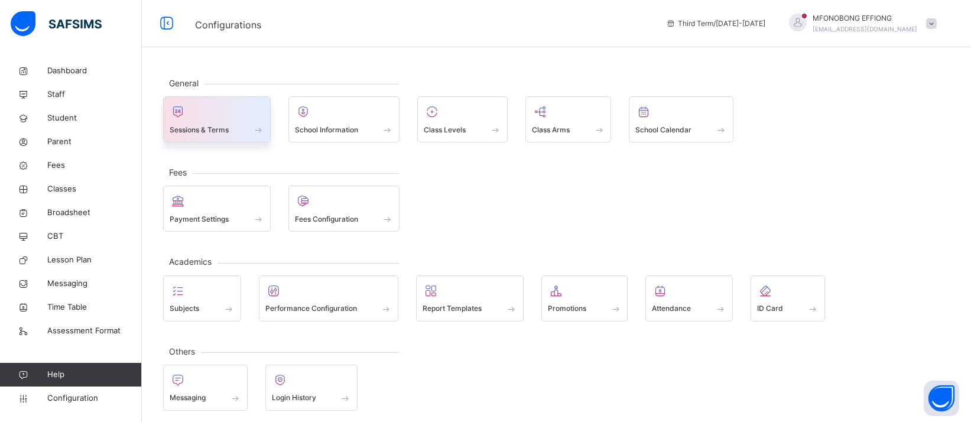
click at [214, 136] on div "Sessions & Terms" at bounding box center [217, 119] width 108 height 46
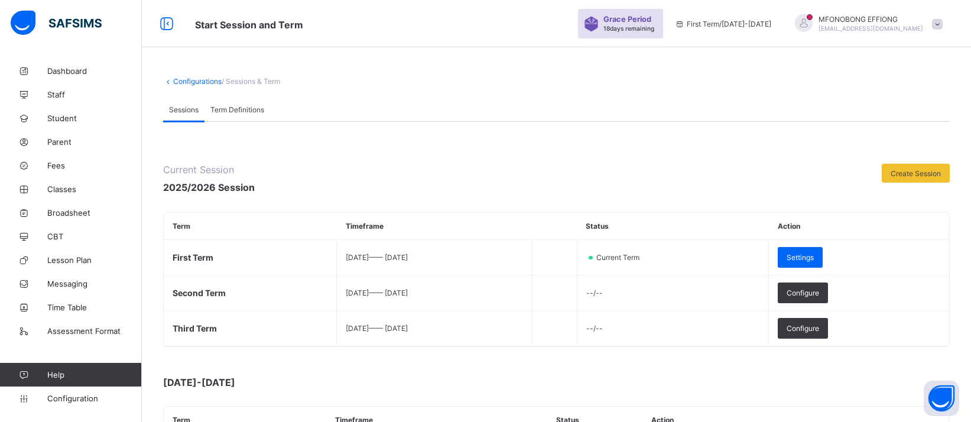
scroll to position [104, 0]
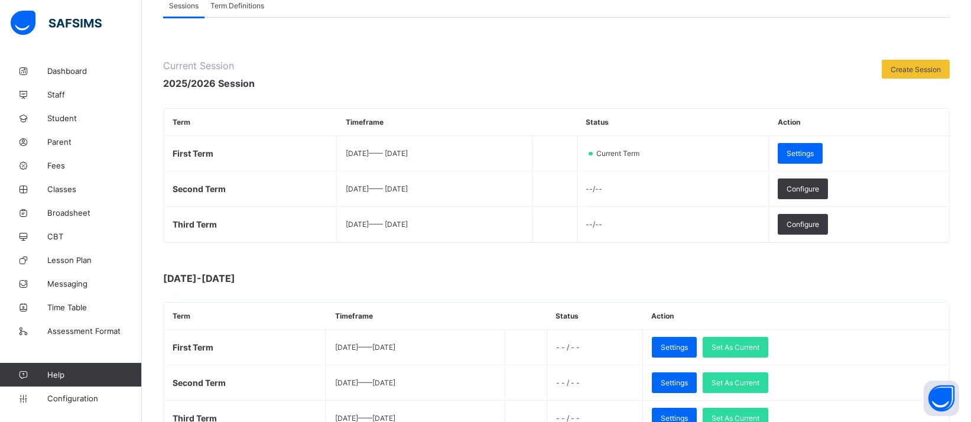
click at [73, 196] on link "Classes" at bounding box center [71, 189] width 142 height 24
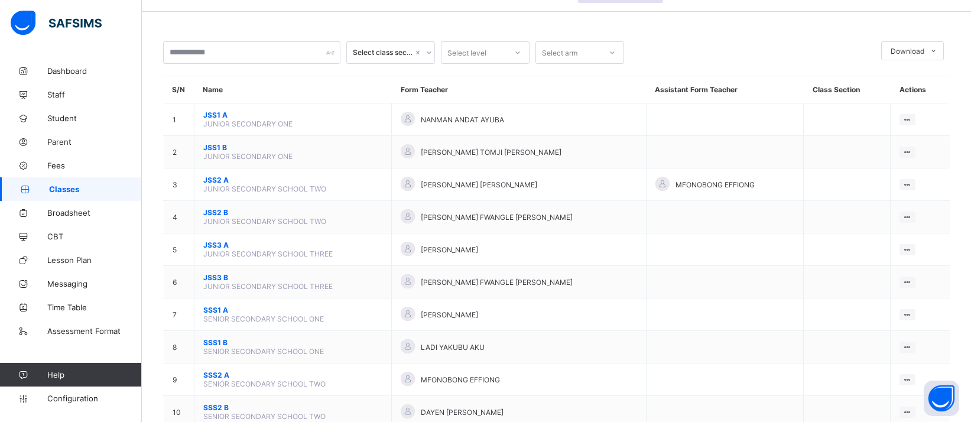
scroll to position [36, 0]
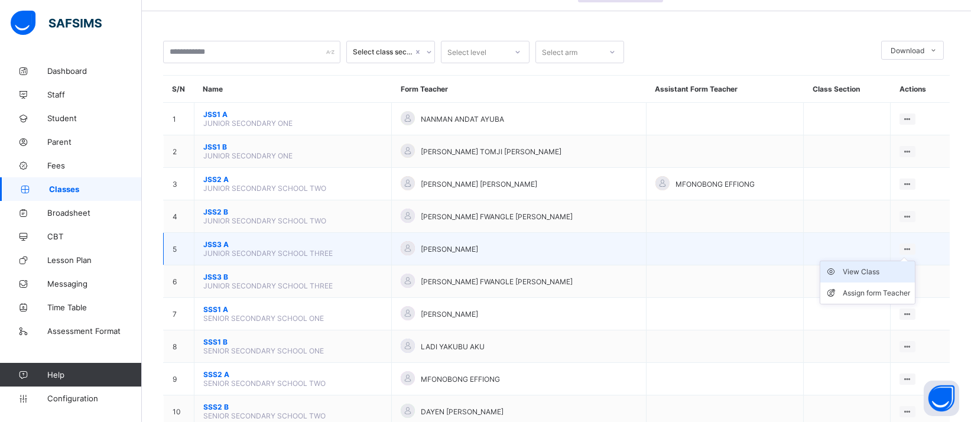
click at [870, 266] on div "View Class" at bounding box center [876, 272] width 67 height 12
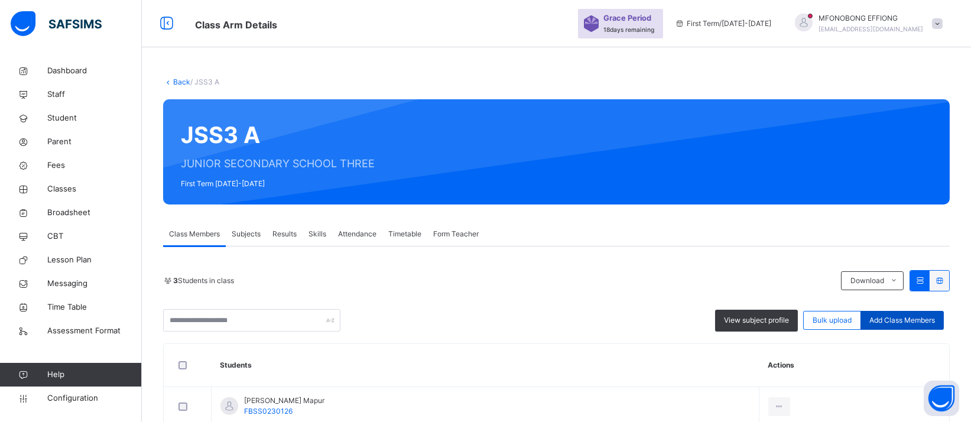
click at [923, 322] on span "Add Class Members" at bounding box center [902, 320] width 66 height 11
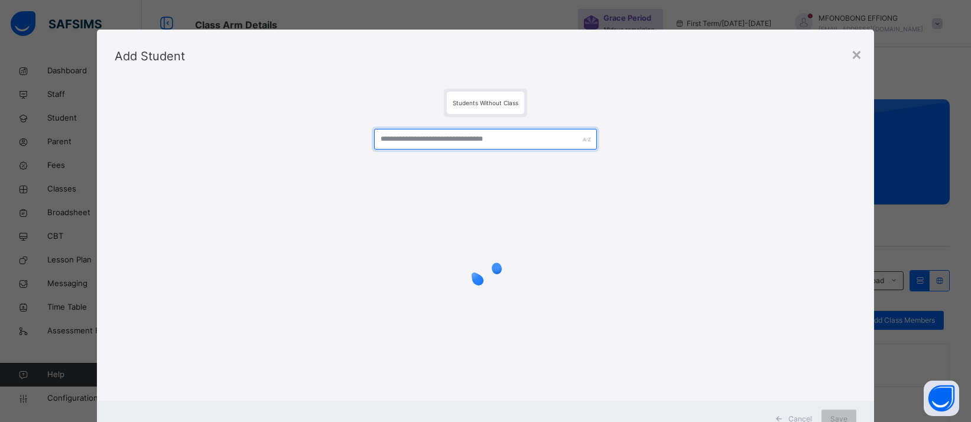
click at [529, 140] on input "text" at bounding box center [485, 139] width 222 height 21
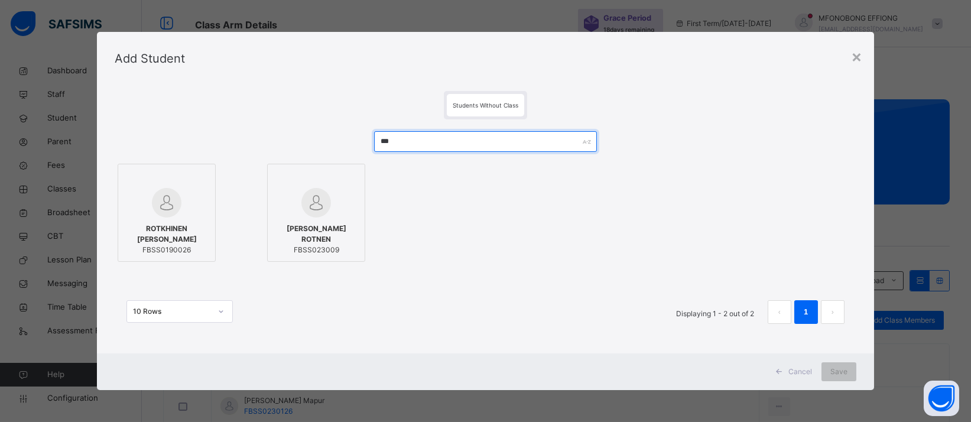
type input "***"
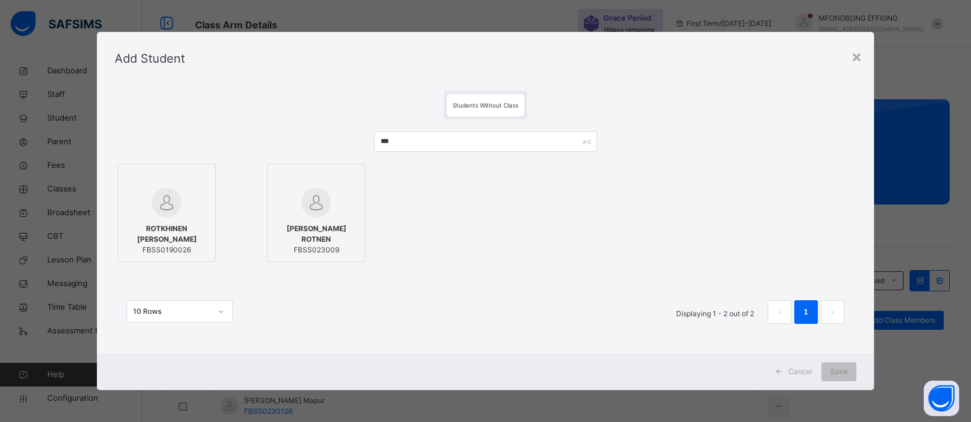
click at [322, 212] on img at bounding box center [316, 203] width 30 height 30
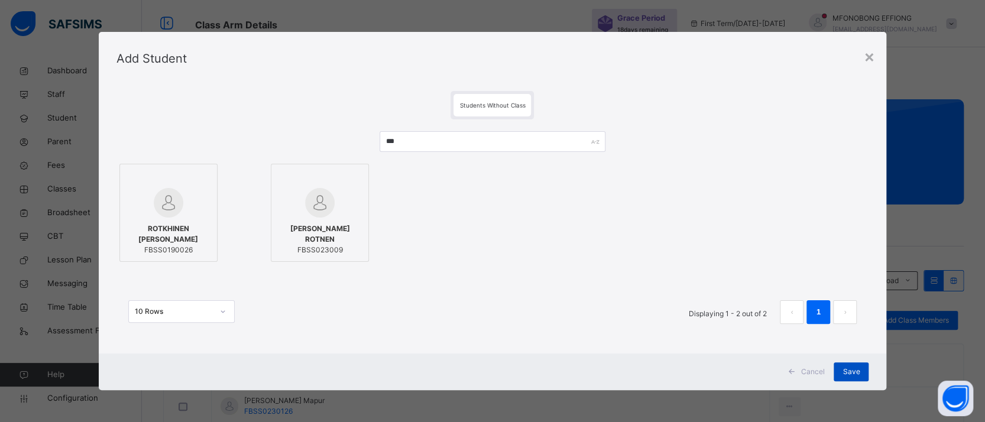
click at [846, 365] on div "Save" at bounding box center [850, 371] width 35 height 19
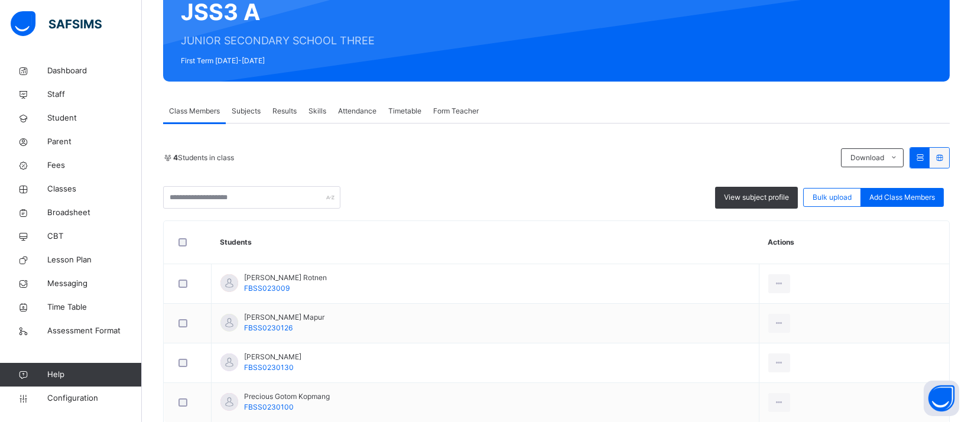
scroll to position [134, 0]
